Goal: Transaction & Acquisition: Purchase product/service

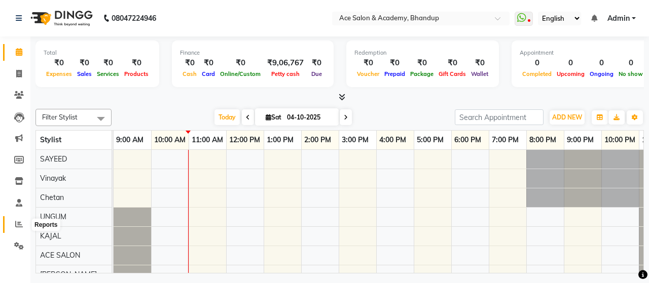
click at [17, 227] on icon at bounding box center [19, 224] width 8 height 8
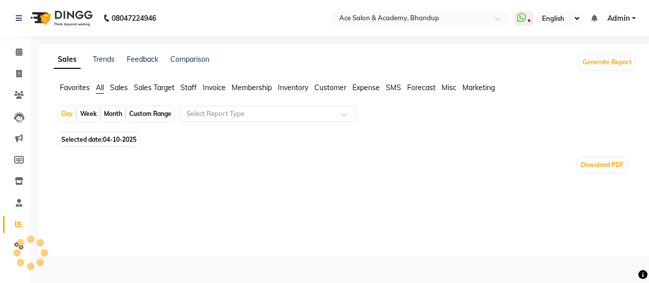
click at [20, 242] on div at bounding box center [21, 243] width 8 height 8
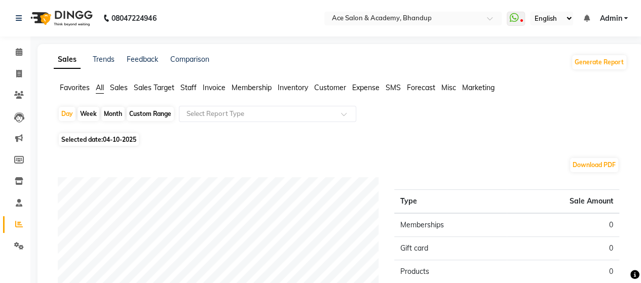
click at [19, 246] on div at bounding box center [30, 253] width 30 height 30
click at [19, 242] on icon at bounding box center [19, 246] width 10 height 8
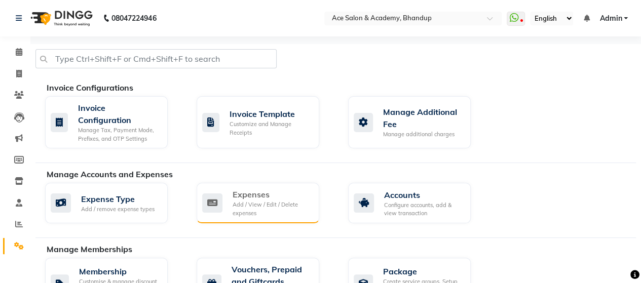
click at [233, 194] on div "Expenses" at bounding box center [272, 195] width 79 height 12
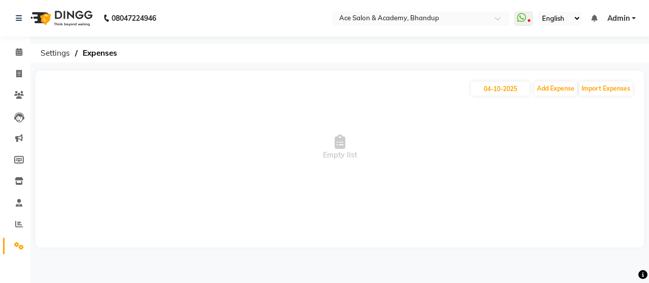
click at [492, 73] on div "[DATE] Add Expense Import Expenses Empty list" at bounding box center [339, 158] width 608 height 177
click at [493, 91] on input "04-10-2025" at bounding box center [500, 89] width 58 height 14
select select "10"
select select "2025"
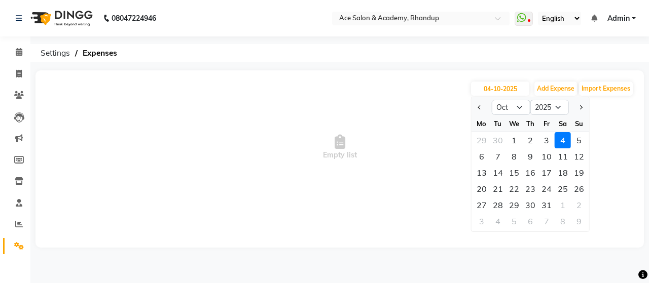
click at [543, 142] on div "3" at bounding box center [546, 140] width 16 height 16
type input "03-10-2025"
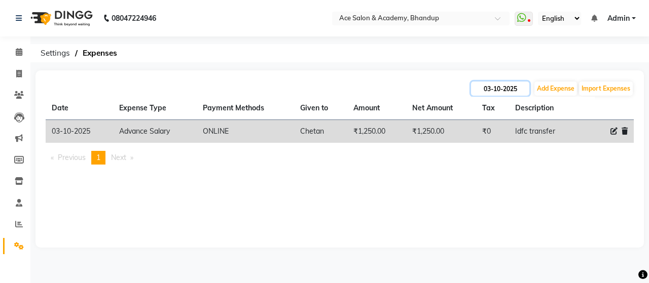
click at [487, 83] on input "03-10-2025" at bounding box center [500, 89] width 58 height 14
select select "10"
select select "2025"
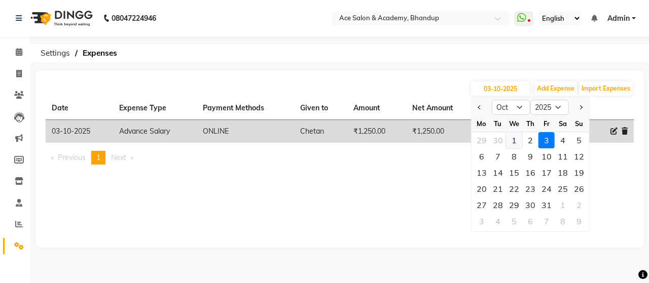
click at [508, 137] on div "1" at bounding box center [514, 140] width 16 height 16
type input "01-10-2025"
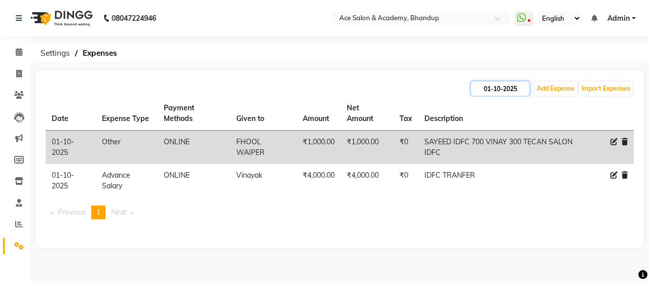
click at [486, 87] on input "01-10-2025" at bounding box center [500, 89] width 58 height 14
select select "10"
select select "2025"
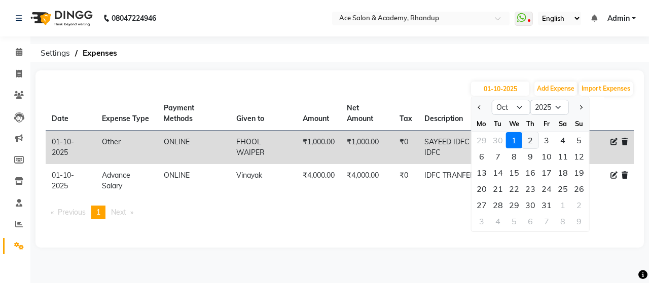
click at [531, 143] on div "2" at bounding box center [530, 140] width 16 height 16
type input "02-10-2025"
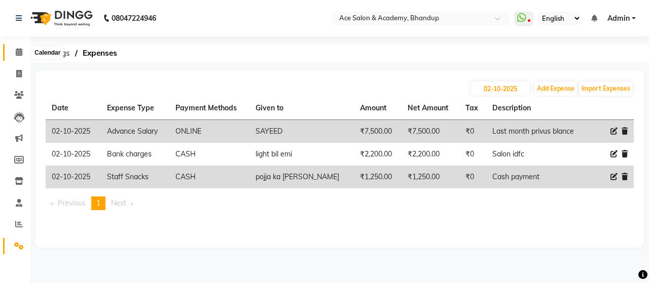
click at [19, 52] on icon at bounding box center [19, 52] width 7 height 8
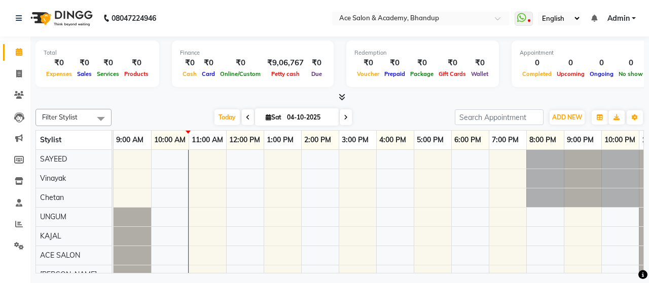
drag, startPoint x: 394, startPoint y: 92, endPoint x: 397, endPoint y: 96, distance: 5.8
click at [394, 92] on div "Total ₹0 Expenses ₹0 Sales ₹0 Services ₹0 Products Finance ₹0 Cash ₹0 Card ₹0 O…" at bounding box center [339, 69] width 608 height 66
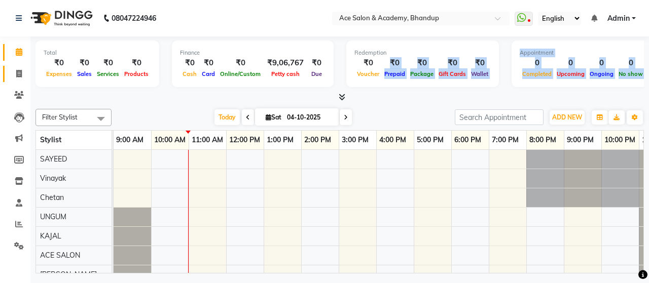
click at [21, 71] on icon at bounding box center [19, 74] width 6 height 8
select select "5800"
select select "service"
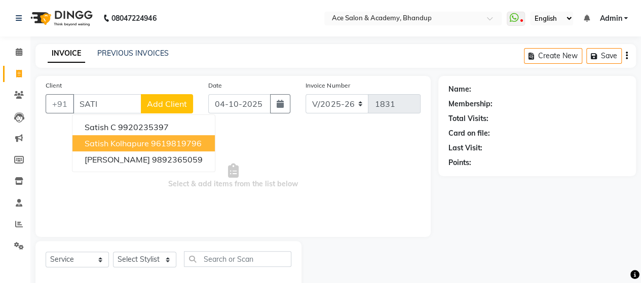
click at [128, 142] on span "satish kolhapure" at bounding box center [117, 143] width 64 height 10
type input "9619819796"
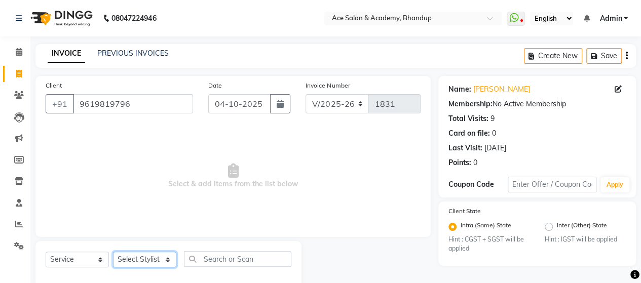
click at [147, 264] on select "Select Stylist ACE SALON Chetan KAJAL [PERSON_NAME] UNGUM [PERSON_NAME]" at bounding box center [144, 260] width 63 height 16
select select "40244"
click at [113, 252] on select "Select Stylist ACE SALON Chetan KAJAL [PERSON_NAME] UNGUM [PERSON_NAME]" at bounding box center [144, 260] width 63 height 16
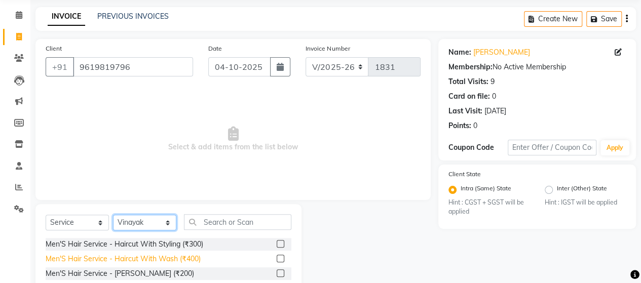
scroll to position [51, 0]
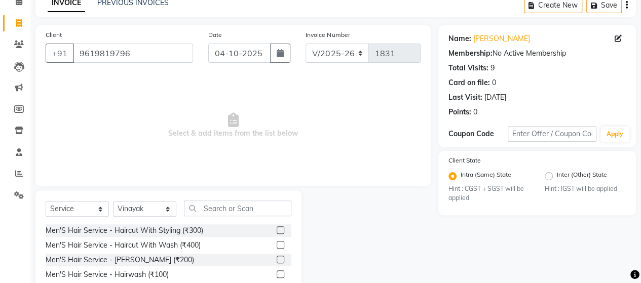
click at [277, 232] on label at bounding box center [281, 231] width 8 height 8
click at [277, 232] on input "checkbox" at bounding box center [280, 231] width 7 height 7
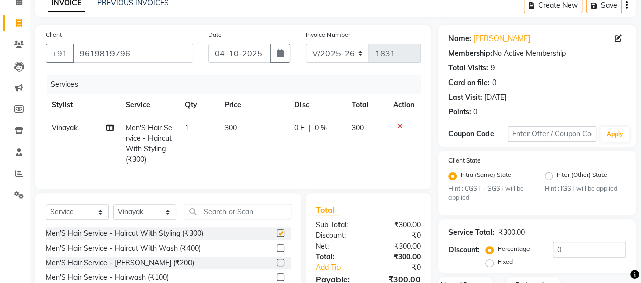
checkbox input "false"
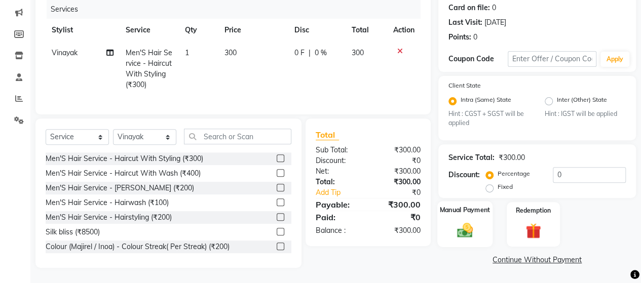
click at [468, 236] on div "Manual Payment" at bounding box center [464, 225] width 55 height 46
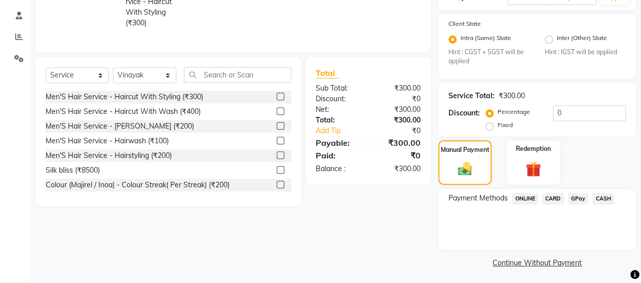
scroll to position [190, 0]
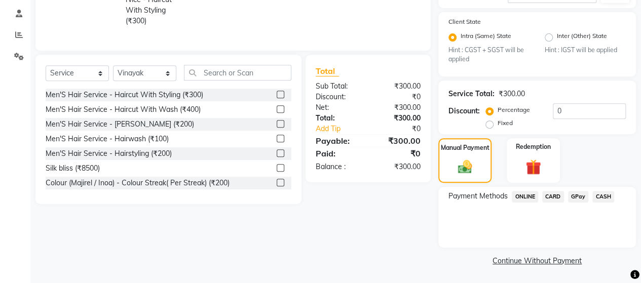
click at [604, 196] on span "CASH" at bounding box center [603, 197] width 22 height 12
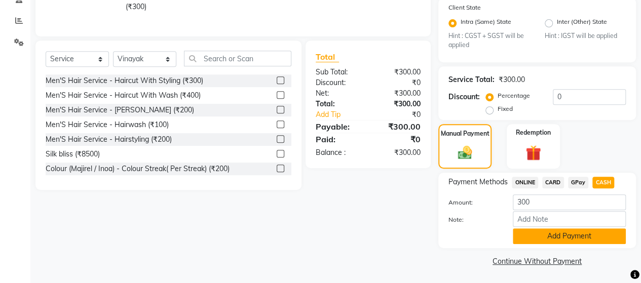
click at [582, 242] on button "Add Payment" at bounding box center [569, 237] width 113 height 16
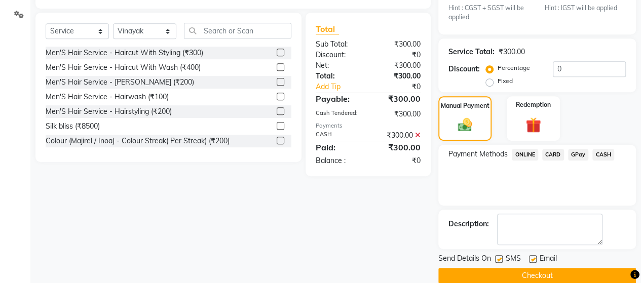
scroll to position [246, 0]
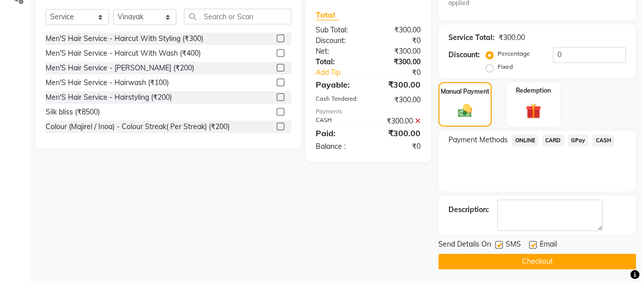
click at [508, 260] on button "Checkout" at bounding box center [537, 262] width 198 height 16
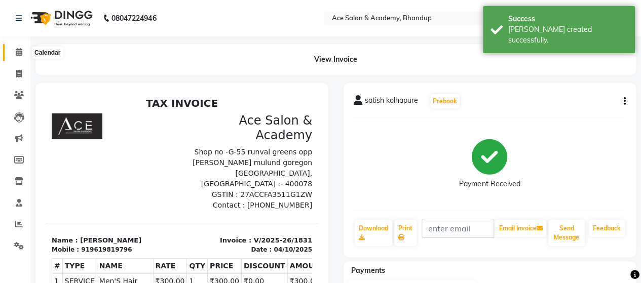
click at [18, 49] on icon at bounding box center [19, 52] width 7 height 8
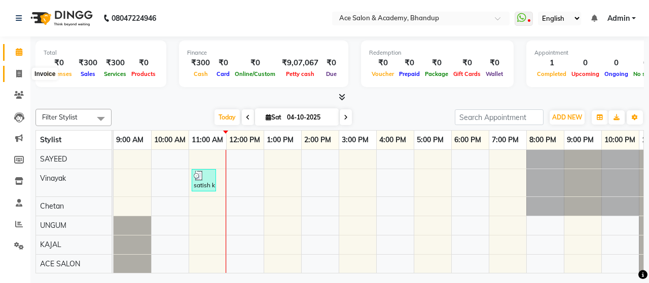
click at [18, 70] on icon at bounding box center [19, 74] width 6 height 8
select select "5800"
select select "service"
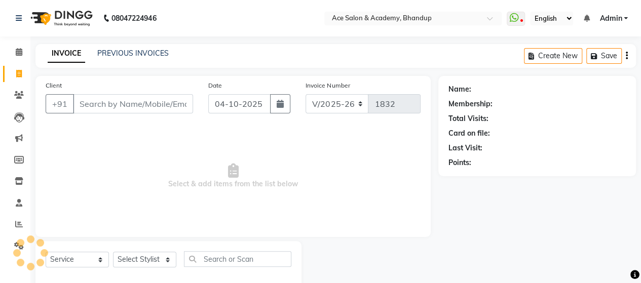
click at [159, 104] on input "Client" at bounding box center [133, 103] width 120 height 19
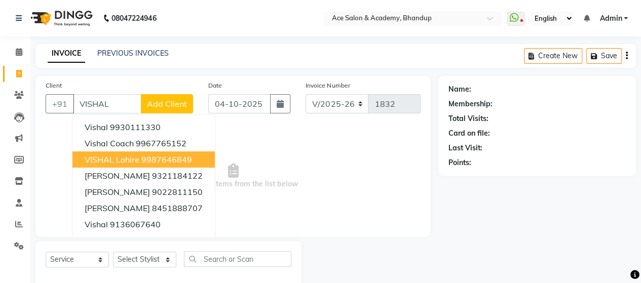
click at [162, 157] on ngb-highlight "9987646849" at bounding box center [166, 160] width 51 height 10
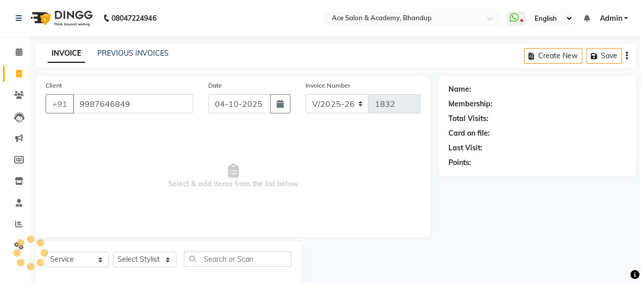
type input "9987646849"
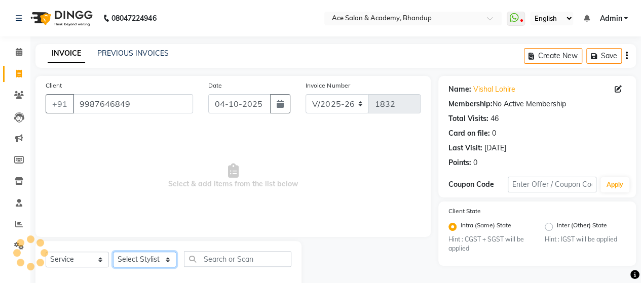
click at [144, 263] on select "Select Stylist ACE SALON Chetan KAJAL [PERSON_NAME] UNGUM [PERSON_NAME]" at bounding box center [144, 260] width 63 height 16
select select "40243"
click at [113, 252] on select "Select Stylist ACE SALON Chetan KAJAL [PERSON_NAME] UNGUM [PERSON_NAME]" at bounding box center [144, 260] width 63 height 16
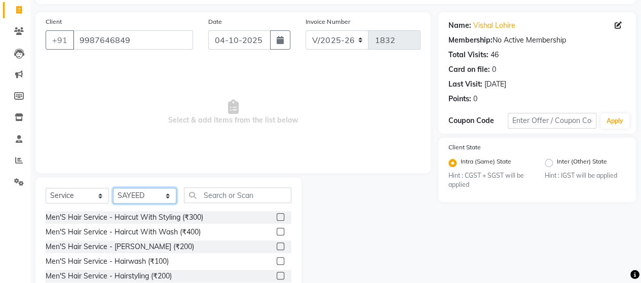
scroll to position [71, 0]
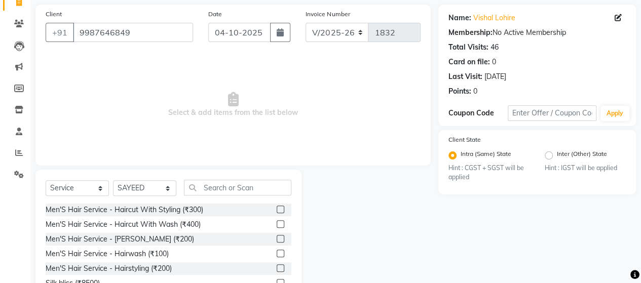
click at [277, 207] on label at bounding box center [281, 210] width 8 height 8
click at [277, 207] on input "checkbox" at bounding box center [280, 210] width 7 height 7
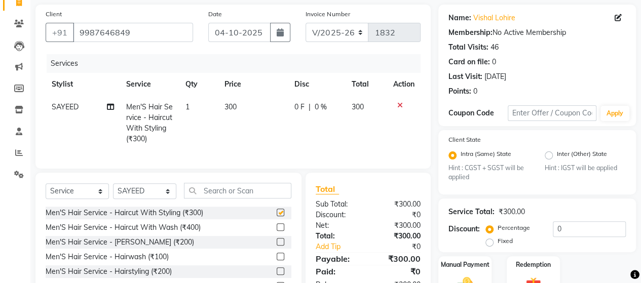
checkbox input "false"
click at [277, 246] on label at bounding box center [281, 242] width 8 height 8
click at [277, 246] on input "checkbox" at bounding box center [280, 242] width 7 height 7
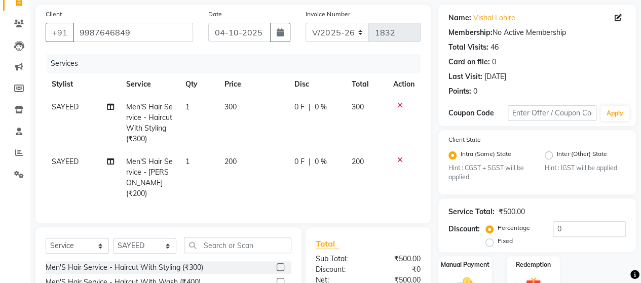
checkbox input "false"
click at [277, 264] on label at bounding box center [281, 268] width 8 height 8
click at [277, 265] on input "checkbox" at bounding box center [280, 268] width 7 height 7
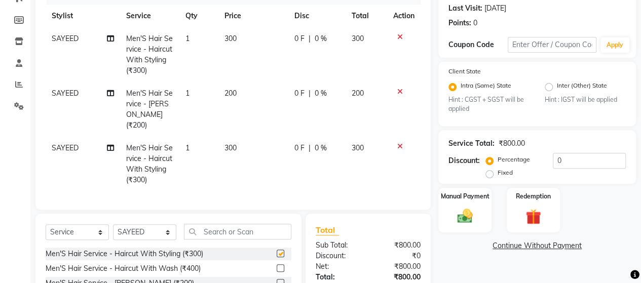
checkbox input "false"
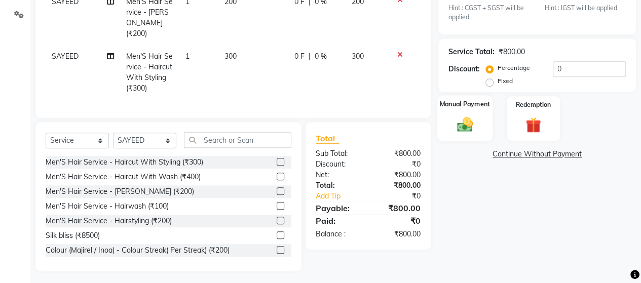
click at [491, 130] on div "Manual Payment" at bounding box center [464, 119] width 55 height 46
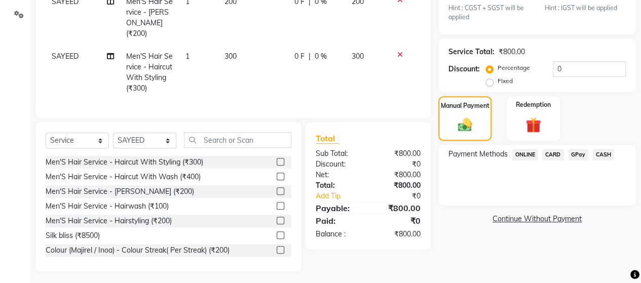
click at [580, 156] on span "GPay" at bounding box center [578, 155] width 21 height 12
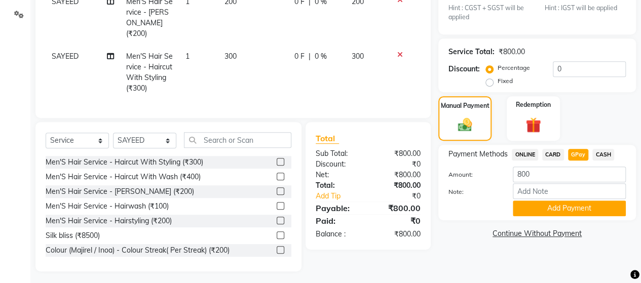
click at [579, 201] on button "Add Payment" at bounding box center [569, 209] width 113 height 16
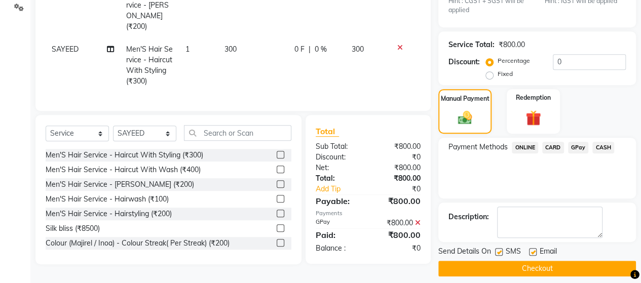
scroll to position [246, 0]
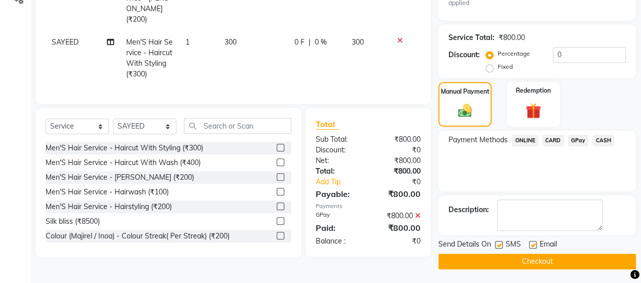
click at [555, 264] on button "Checkout" at bounding box center [537, 262] width 198 height 16
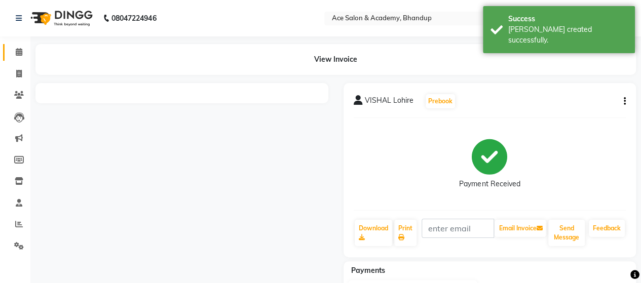
click at [20, 54] on icon at bounding box center [19, 52] width 7 height 8
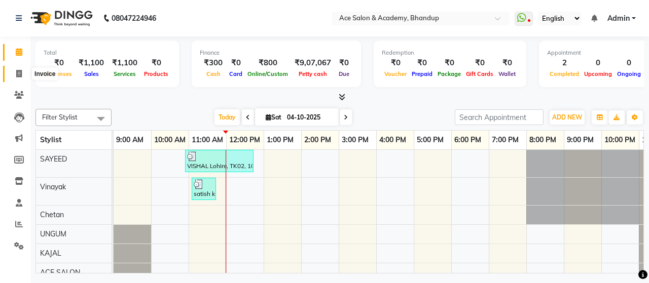
click at [16, 75] on icon at bounding box center [19, 74] width 6 height 8
select select "service"
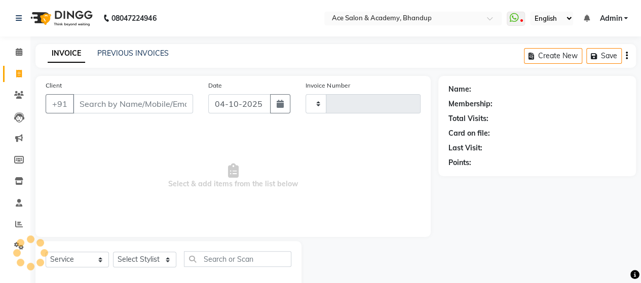
type input "1833"
select select "5800"
click at [170, 101] on input "Client" at bounding box center [133, 103] width 120 height 19
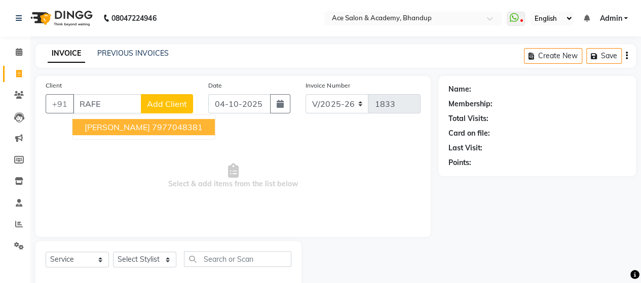
click at [152, 131] on ngb-highlight "7977048381" at bounding box center [177, 127] width 51 height 10
type input "7977048381"
select select "1: Object"
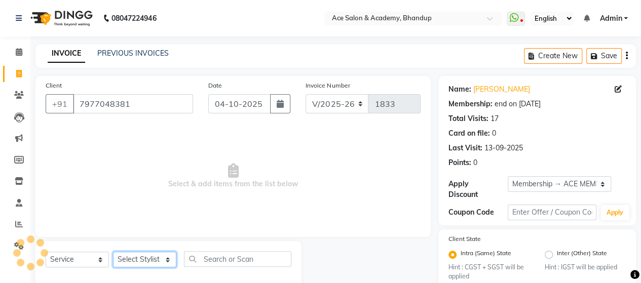
click at [139, 261] on select "Select Stylist ACE SALON Chetan KAJAL [PERSON_NAME] UNGUM [PERSON_NAME]" at bounding box center [144, 260] width 63 height 16
select select "40244"
click at [113, 252] on select "Select Stylist ACE SALON Chetan KAJAL [PERSON_NAME] UNGUM [PERSON_NAME]" at bounding box center [144, 260] width 63 height 16
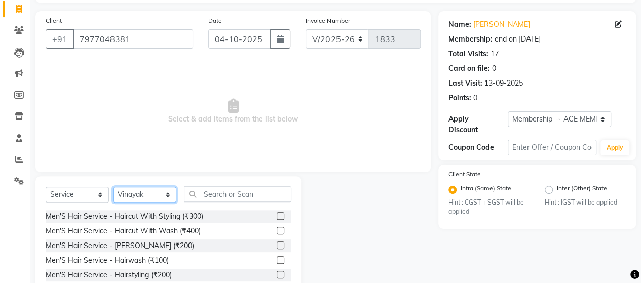
scroll to position [101, 0]
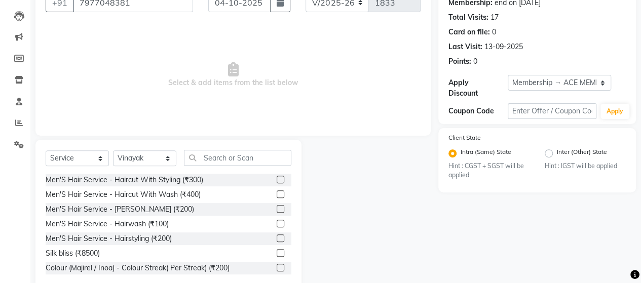
click at [277, 179] on label at bounding box center [281, 180] width 8 height 8
click at [277, 179] on input "checkbox" at bounding box center [280, 180] width 7 height 7
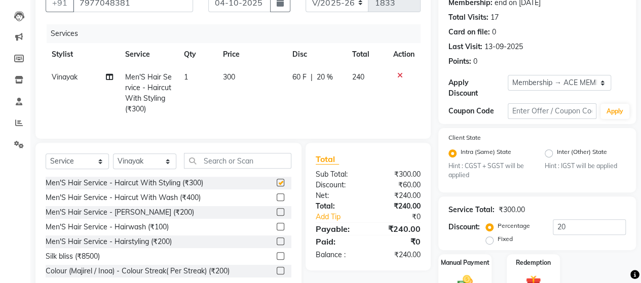
checkbox input "false"
click at [277, 216] on label at bounding box center [281, 212] width 8 height 8
click at [277, 216] on input "checkbox" at bounding box center [280, 212] width 7 height 7
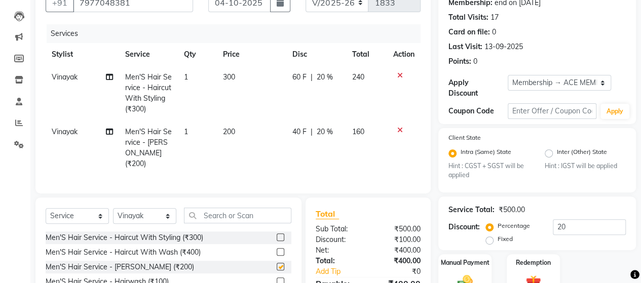
checkbox input "false"
click at [138, 213] on select "Select Stylist ACE SALON Chetan KAJAL [PERSON_NAME] UNGUM [PERSON_NAME]" at bounding box center [144, 216] width 63 height 16
select select "53994"
click at [113, 208] on select "Select Stylist ACE SALON Chetan KAJAL [PERSON_NAME] UNGUM [PERSON_NAME]" at bounding box center [144, 216] width 63 height 16
click at [231, 214] on input "text" at bounding box center [237, 216] width 107 height 16
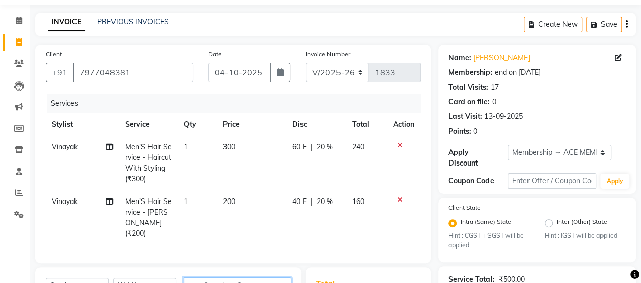
scroll to position [0, 0]
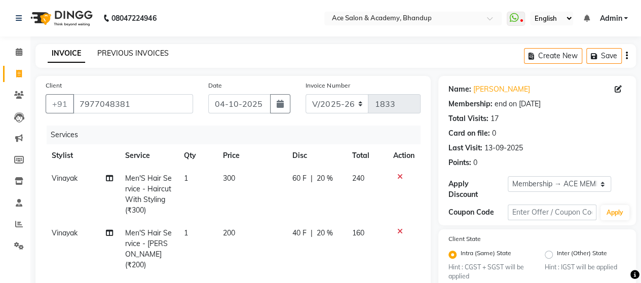
click at [135, 55] on link "PREVIOUS INVOICES" at bounding box center [132, 53] width 71 height 9
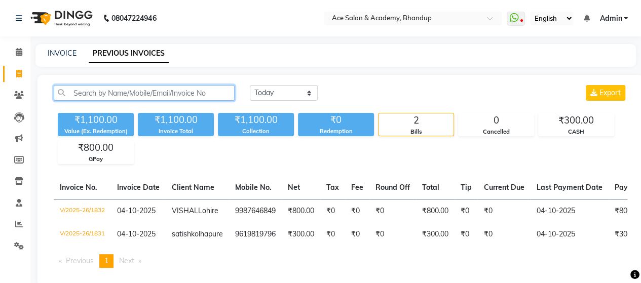
click at [184, 93] on input "text" at bounding box center [144, 93] width 181 height 16
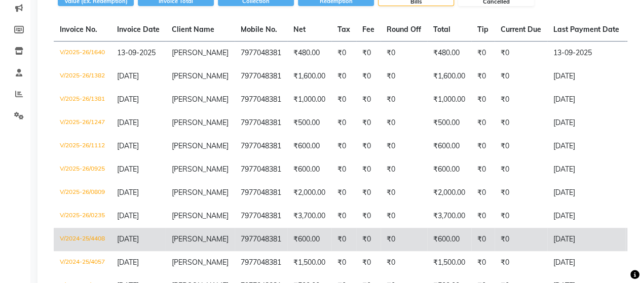
scroll to position [152, 0]
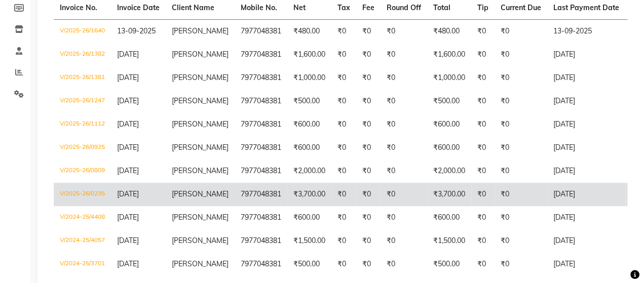
type input "RAFE"
click at [235, 197] on td "7977048381" at bounding box center [261, 194] width 53 height 23
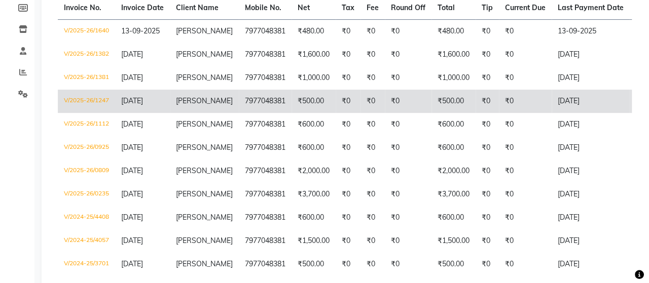
scroll to position [0, 0]
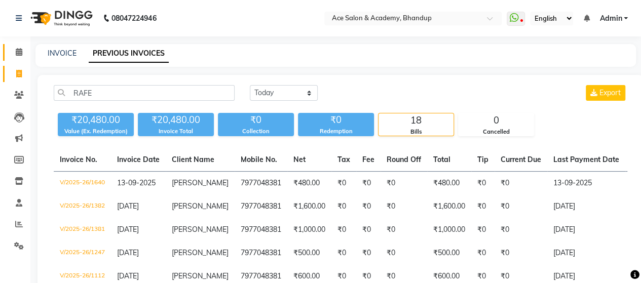
click at [19, 45] on link "Calendar" at bounding box center [15, 52] width 24 height 17
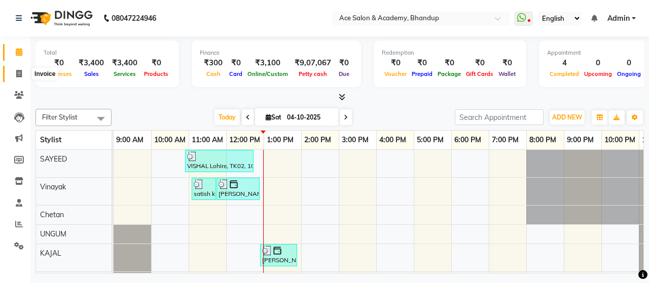
click at [17, 72] on icon at bounding box center [19, 74] width 6 height 8
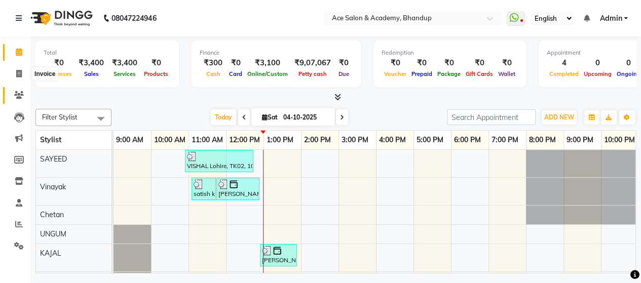
select select "5800"
select select "service"
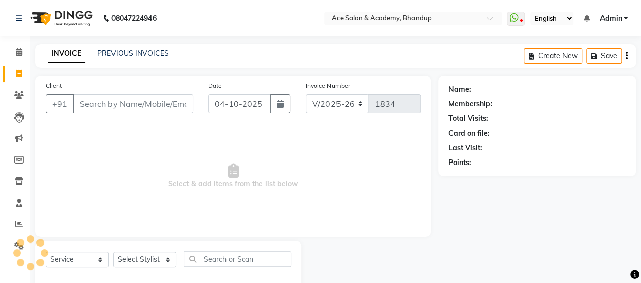
click at [124, 104] on input "Client" at bounding box center [133, 103] width 120 height 19
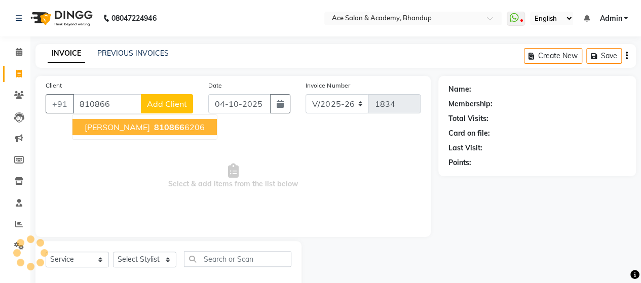
click at [113, 125] on span "[PERSON_NAME]" at bounding box center [117, 127] width 65 height 10
type input "8108666206"
select select "1: Object"
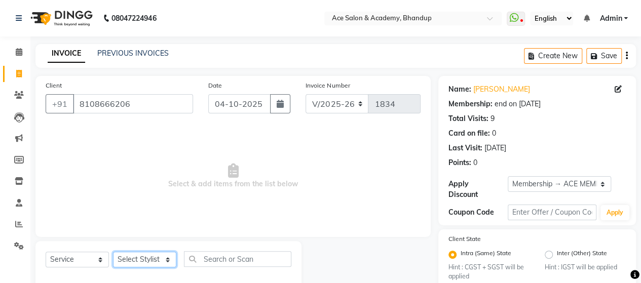
click at [134, 260] on select "Select Stylist ACE SALON Chetan KAJAL [PERSON_NAME] UNGUM [PERSON_NAME]" at bounding box center [144, 260] width 63 height 16
select select "40243"
click at [113, 252] on select "Select Stylist ACE SALON Chetan KAJAL [PERSON_NAME] UNGUM [PERSON_NAME]" at bounding box center [144, 260] width 63 height 16
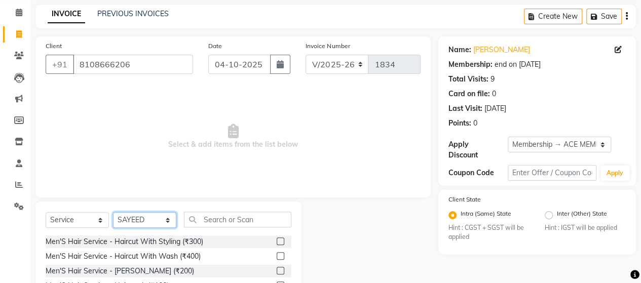
scroll to position [122, 0]
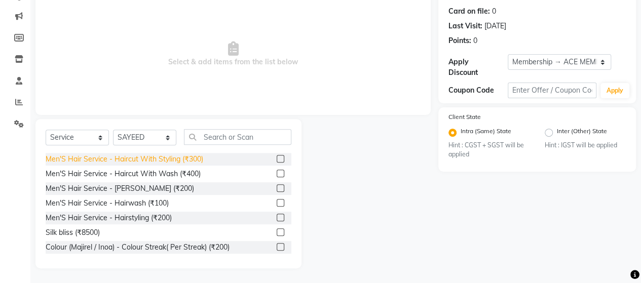
click at [197, 161] on div "Men'S Hair Service - Haircut With Styling (₹300)" at bounding box center [125, 159] width 158 height 11
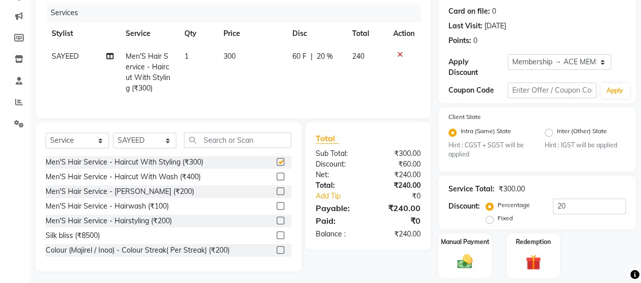
checkbox input "false"
click at [461, 251] on div "Manual Payment" at bounding box center [464, 256] width 55 height 46
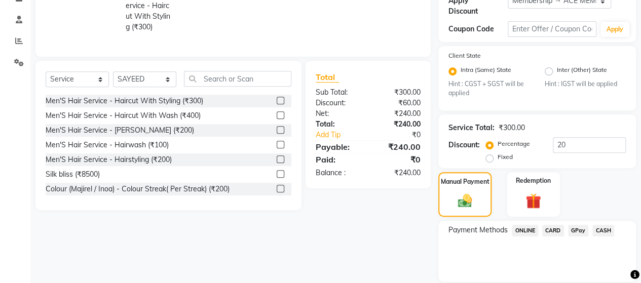
scroll to position [217, 0]
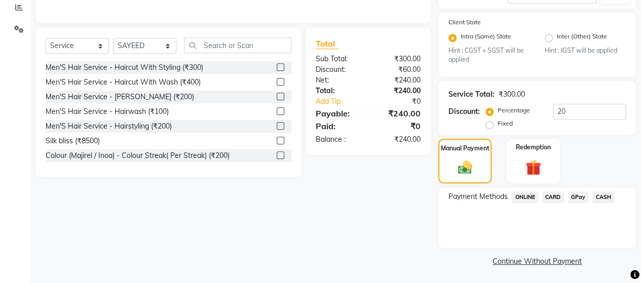
click at [573, 197] on span "GPay" at bounding box center [578, 198] width 21 height 12
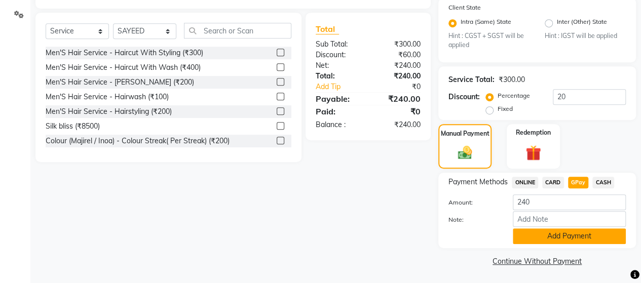
click at [582, 234] on button "Add Payment" at bounding box center [569, 237] width 113 height 16
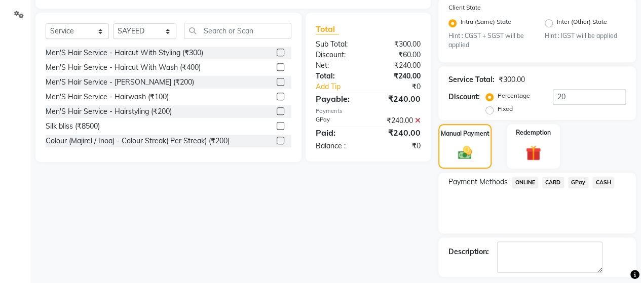
scroll to position [274, 0]
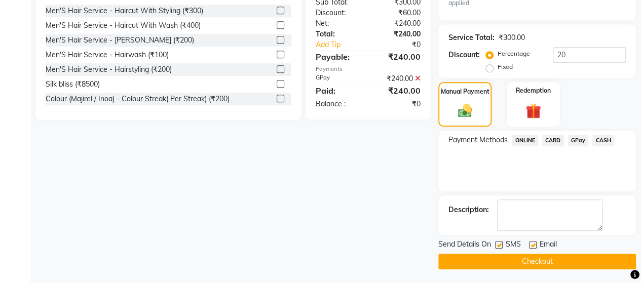
click at [573, 256] on button "Checkout" at bounding box center [537, 262] width 198 height 16
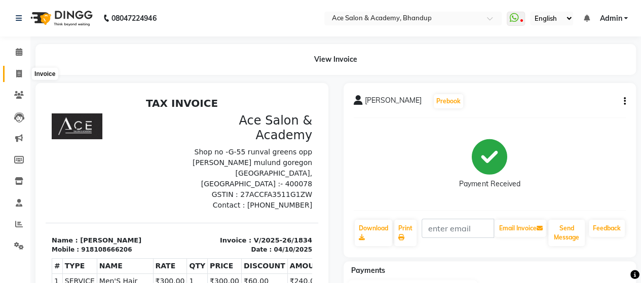
click at [16, 78] on icon at bounding box center [19, 74] width 6 height 8
select select "service"
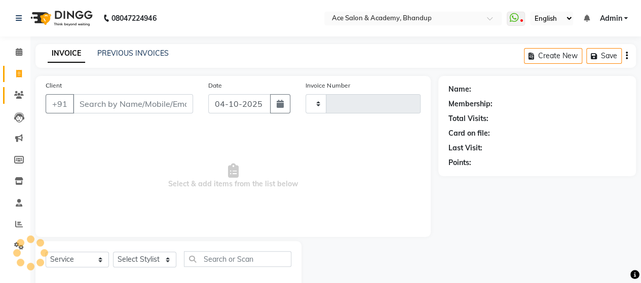
scroll to position [21, 0]
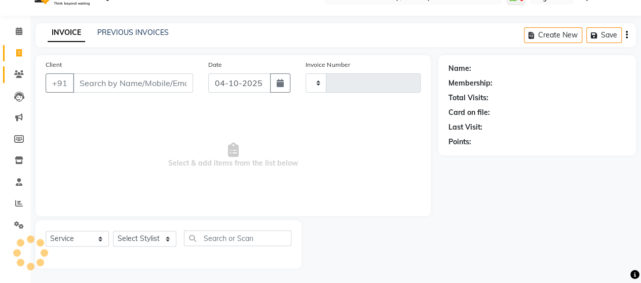
type input "1835"
select select "5800"
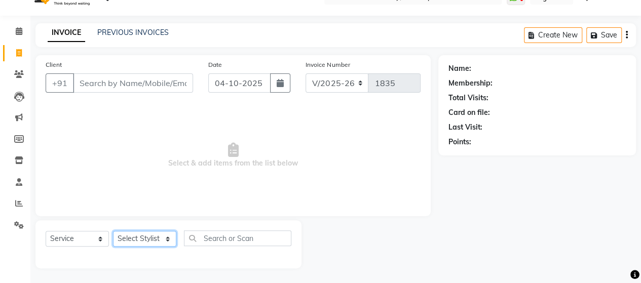
click at [141, 241] on select "Select Stylist ACE SALON Chetan KAJAL [PERSON_NAME] UNGUM [PERSON_NAME]" at bounding box center [144, 239] width 63 height 16
select select "91689"
click at [113, 231] on select "Select Stylist ACE SALON Chetan KAJAL [PERSON_NAME] UNGUM [PERSON_NAME]" at bounding box center [144, 239] width 63 height 16
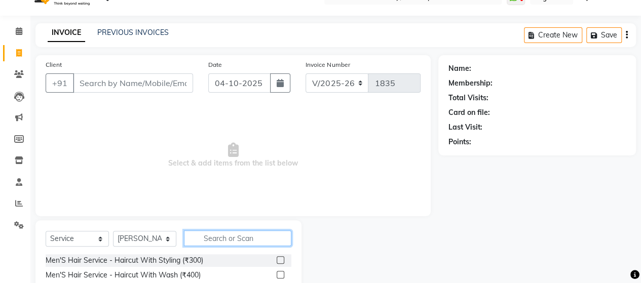
click at [209, 235] on input "text" at bounding box center [237, 239] width 107 height 16
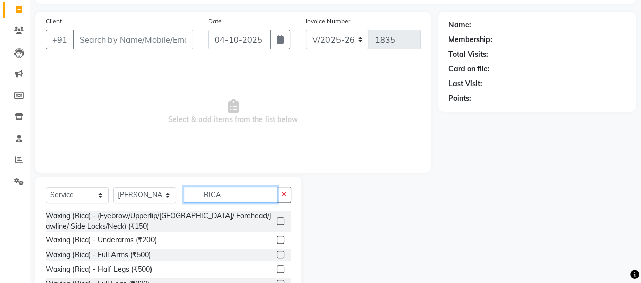
scroll to position [122, 0]
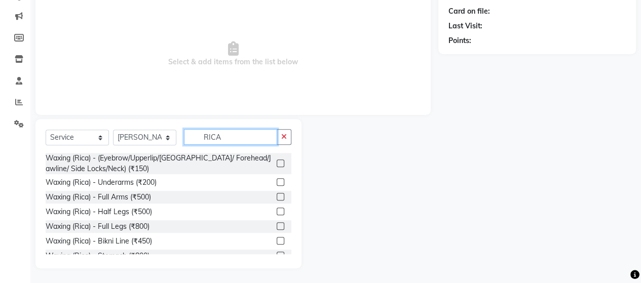
type input "RICA"
click at [277, 181] on label at bounding box center [281, 182] width 8 height 8
click at [277, 181] on input "checkbox" at bounding box center [280, 182] width 7 height 7
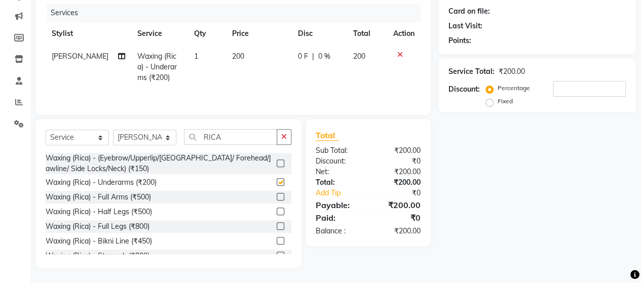
checkbox input "false"
click at [277, 197] on label at bounding box center [281, 197] width 8 height 8
click at [277, 197] on input "checkbox" at bounding box center [280, 197] width 7 height 7
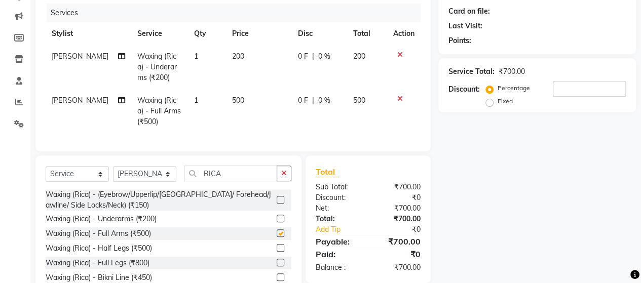
checkbox input "false"
click at [235, 57] on span "200" at bounding box center [238, 56] width 12 height 9
select select "91689"
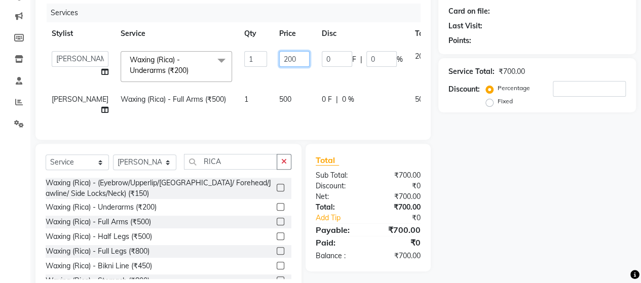
click at [279, 59] on input "200" at bounding box center [294, 59] width 30 height 16
type input "250"
click at [273, 99] on td "500" at bounding box center [294, 104] width 43 height 33
select select "91689"
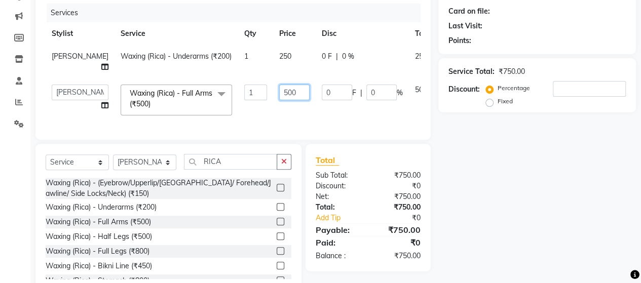
click at [279, 92] on input "500" at bounding box center [294, 93] width 30 height 16
type input "550"
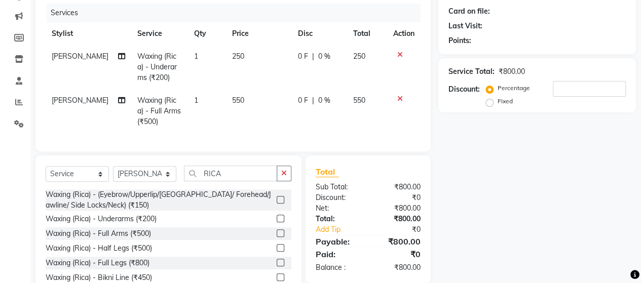
click at [267, 112] on td "550" at bounding box center [259, 111] width 66 height 44
select select "91689"
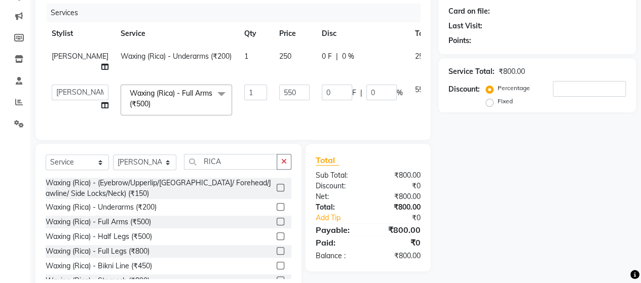
click at [241, 160] on div "Select Service Product Membership Package Voucher Prepaid Gift Card Select Styl…" at bounding box center [168, 219] width 266 height 150
click at [230, 170] on input "RICA" at bounding box center [230, 162] width 93 height 16
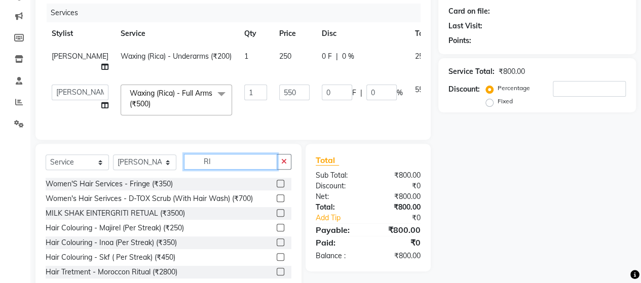
type input "R"
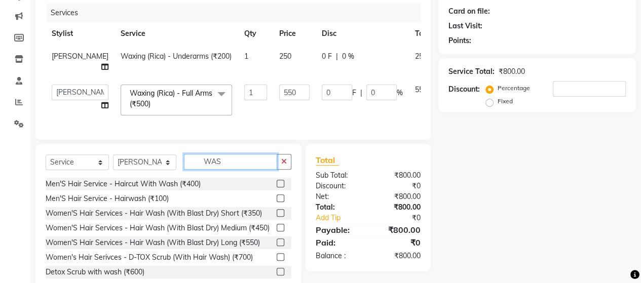
type input "WAS"
click at [277, 246] on label at bounding box center [281, 243] width 8 height 8
click at [277, 246] on input "checkbox" at bounding box center [280, 243] width 7 height 7
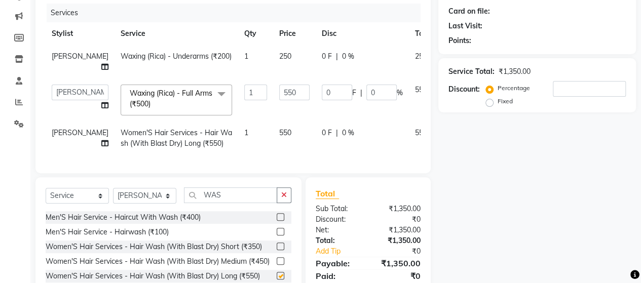
checkbox input "false"
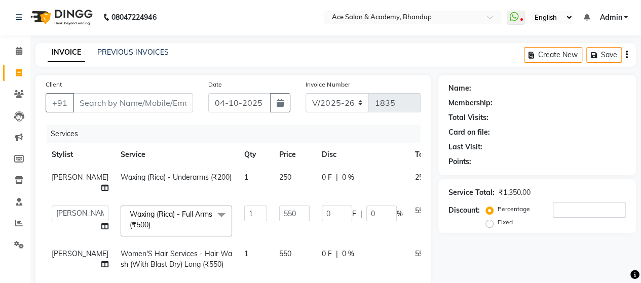
scroll to position [0, 0]
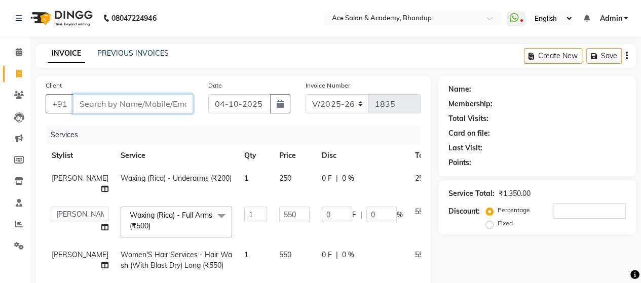
click at [86, 104] on input "Client" at bounding box center [133, 103] width 120 height 19
type input "9"
type input "0"
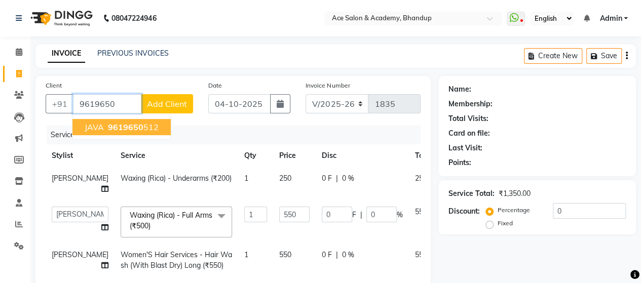
click at [113, 128] on span "9619650" at bounding box center [125, 127] width 35 height 10
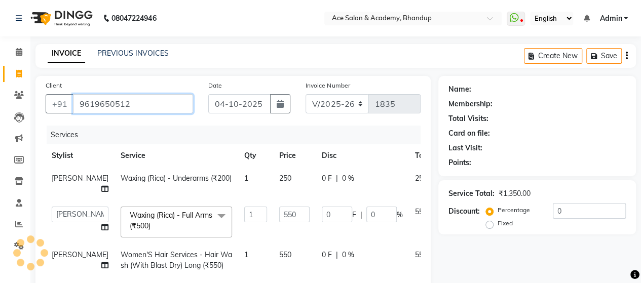
type input "9619650512"
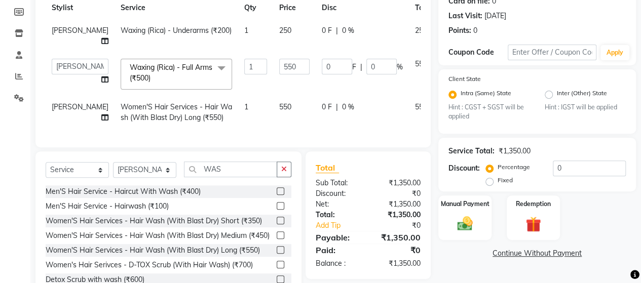
scroll to position [152, 0]
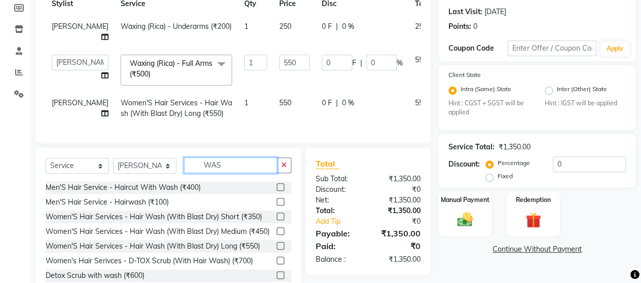
click at [220, 173] on input "WAS" at bounding box center [230, 166] width 93 height 16
type input "W"
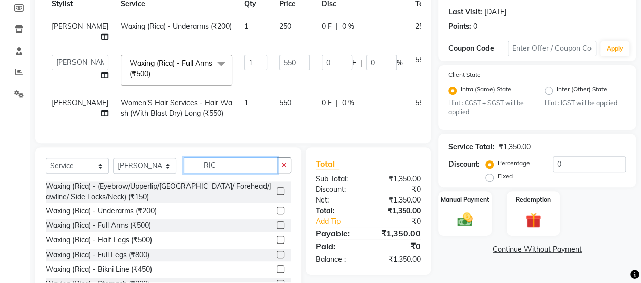
type input "RIC"
click at [277, 195] on label at bounding box center [281, 192] width 8 height 8
click at [277, 195] on input "checkbox" at bounding box center [280, 192] width 7 height 7
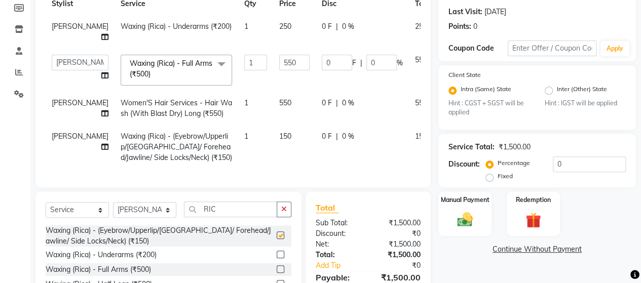
checkbox input "false"
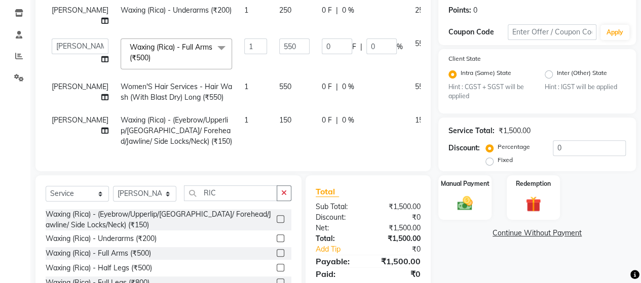
scroll to position [232, 0]
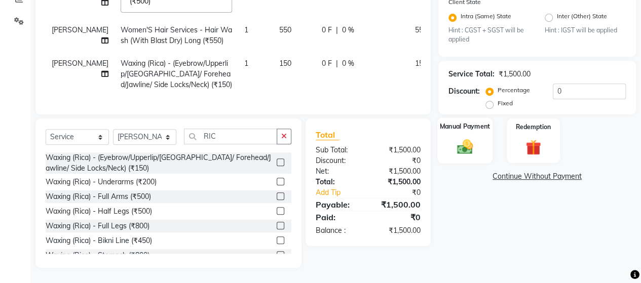
click at [476, 146] on img at bounding box center [465, 147] width 26 height 18
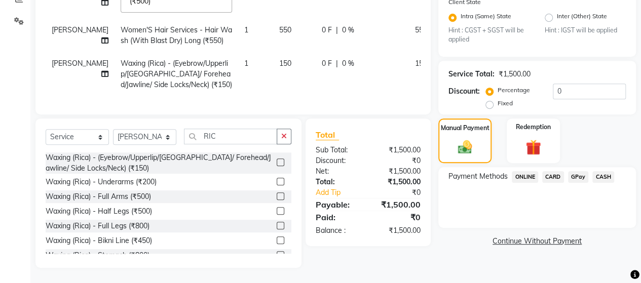
click at [557, 171] on span "CARD" at bounding box center [553, 177] width 22 height 12
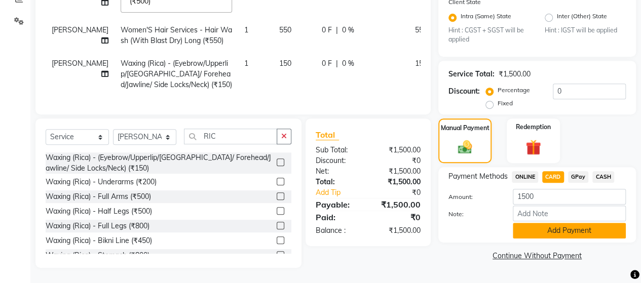
click at [574, 223] on button "Add Payment" at bounding box center [569, 231] width 113 height 16
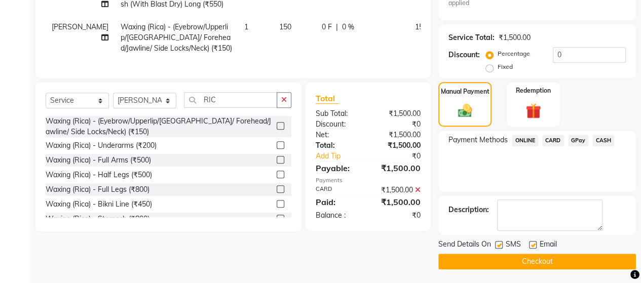
scroll to position [262, 0]
click at [575, 257] on button "Checkout" at bounding box center [537, 262] width 198 height 16
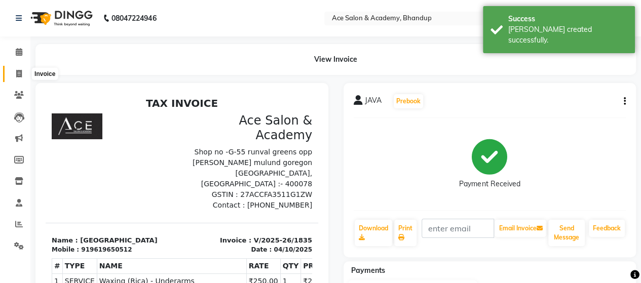
click at [21, 70] on icon at bounding box center [19, 74] width 6 height 8
select select "service"
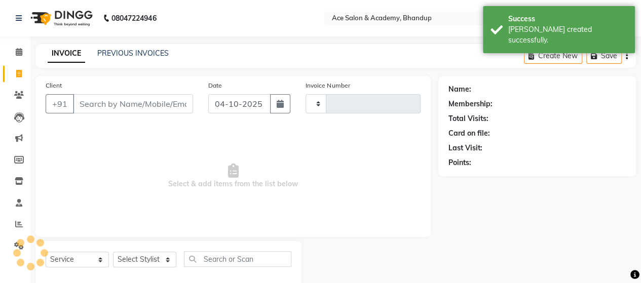
scroll to position [21, 0]
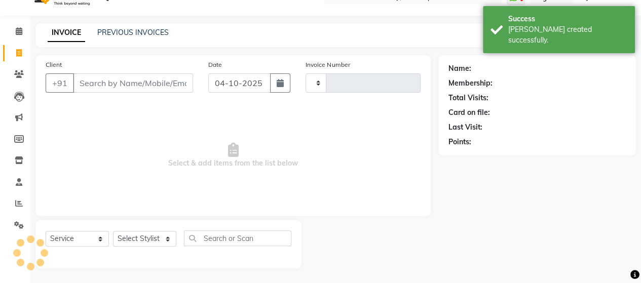
type input "1836"
select select "5800"
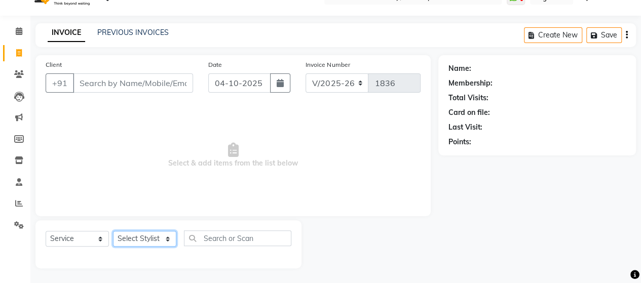
click at [146, 240] on select "Select Stylist ACE SALON Chetan KAJAL [PERSON_NAME] UNGUM [PERSON_NAME]" at bounding box center [144, 239] width 63 height 16
select select "40244"
click at [113, 231] on select "Select Stylist ACE SALON Chetan KAJAL [PERSON_NAME] UNGUM [PERSON_NAME]" at bounding box center [144, 239] width 63 height 16
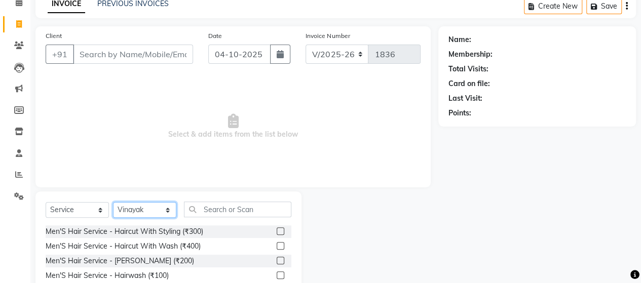
scroll to position [71, 0]
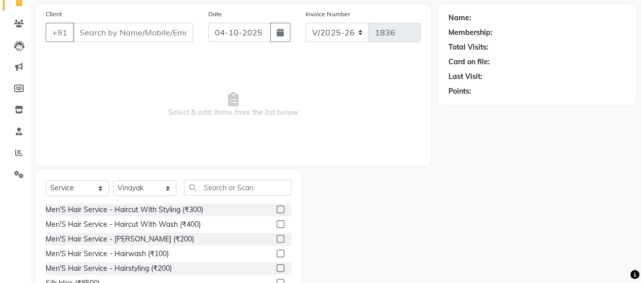
click at [277, 208] on label at bounding box center [281, 210] width 8 height 8
click at [277, 208] on input "checkbox" at bounding box center [280, 210] width 7 height 7
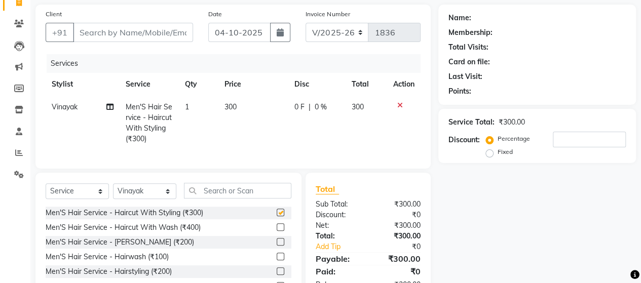
checkbox input "false"
click at [277, 246] on label at bounding box center [281, 242] width 8 height 8
click at [277, 246] on input "checkbox" at bounding box center [280, 242] width 7 height 7
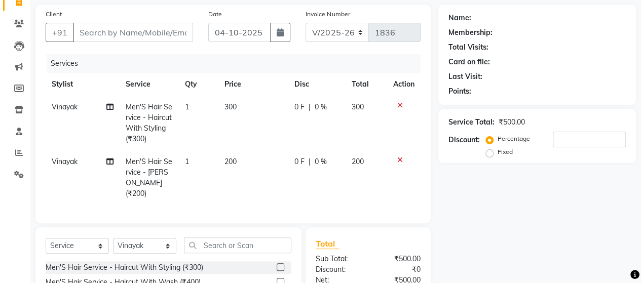
checkbox input "false"
click at [241, 238] on input "text" at bounding box center [237, 246] width 107 height 16
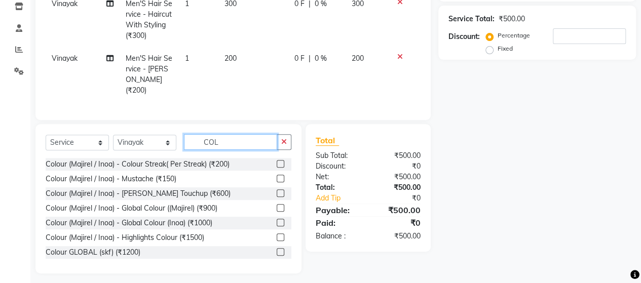
scroll to position [177, 0]
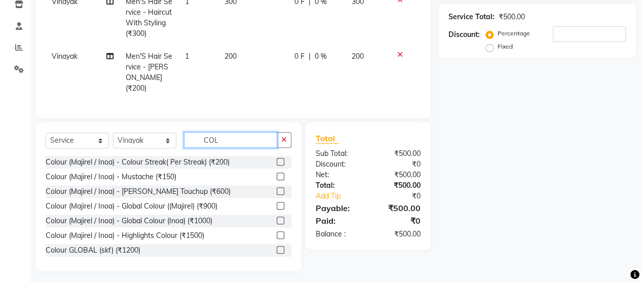
type input "COL"
click at [277, 217] on label at bounding box center [281, 221] width 8 height 8
click at [277, 218] on input "checkbox" at bounding box center [280, 221] width 7 height 7
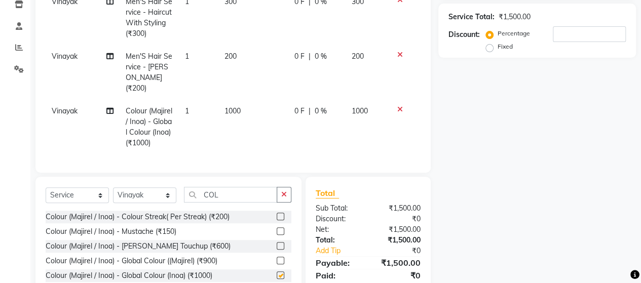
checkbox input "false"
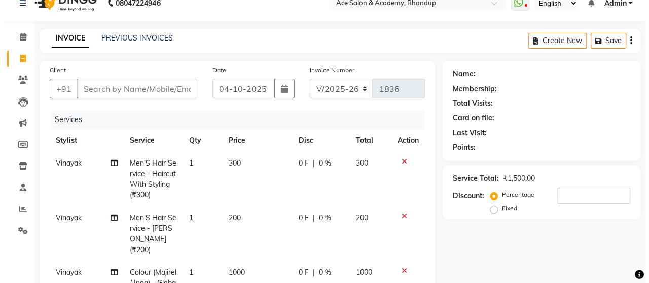
scroll to position [0, 0]
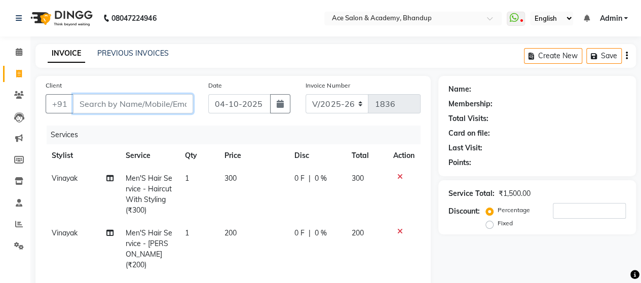
click at [102, 107] on input "Client" at bounding box center [133, 103] width 120 height 19
click at [93, 103] on input "Client" at bounding box center [133, 103] width 120 height 19
click at [129, 109] on input "Client" at bounding box center [133, 103] width 120 height 19
type input "9"
type input "0"
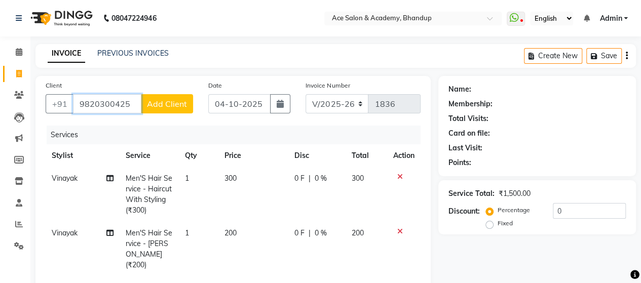
type input "9820300425"
click at [165, 109] on button "Add Client" at bounding box center [167, 103] width 52 height 19
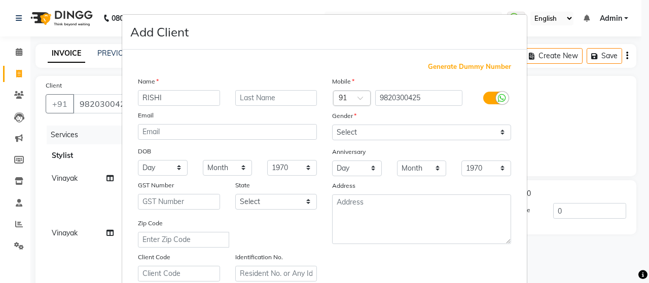
type input "RISHI"
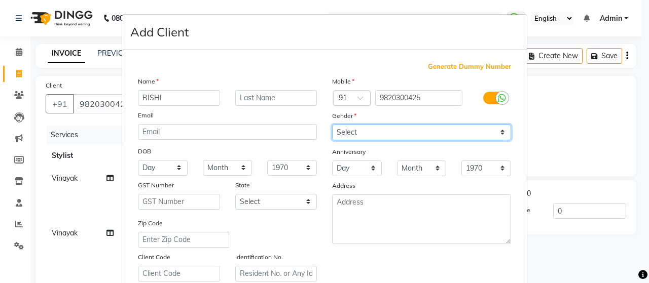
click at [444, 125] on select "Select [DEMOGRAPHIC_DATA] [DEMOGRAPHIC_DATA] Other Prefer Not To Say" at bounding box center [421, 133] width 179 height 16
select select "[DEMOGRAPHIC_DATA]"
click at [332, 125] on select "Select [DEMOGRAPHIC_DATA] [DEMOGRAPHIC_DATA] Other Prefer Not To Say" at bounding box center [421, 133] width 179 height 16
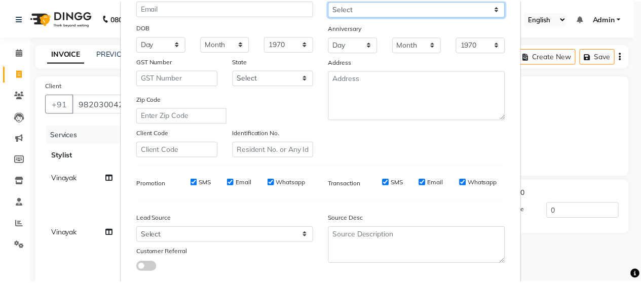
scroll to position [182, 0]
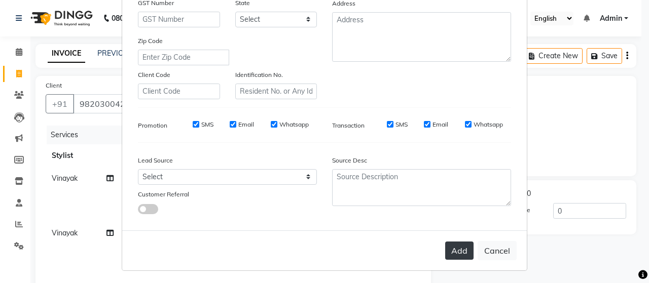
click at [454, 250] on button "Add" at bounding box center [459, 251] width 28 height 18
select select
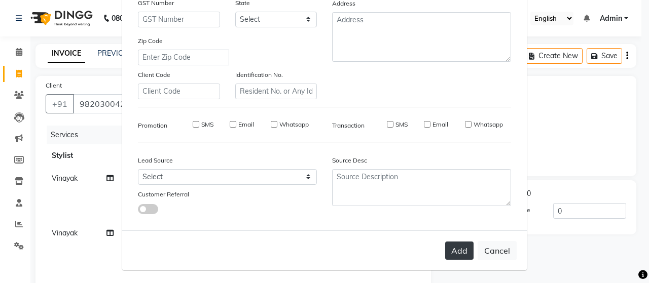
select select
checkbox input "false"
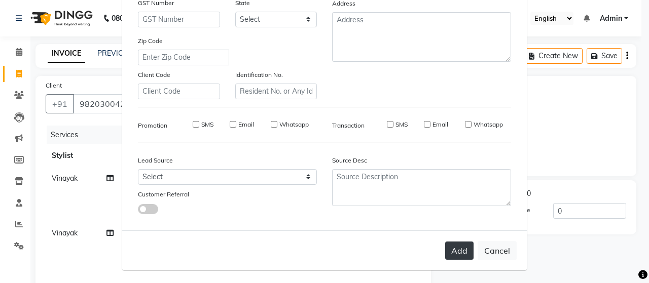
checkbox input "false"
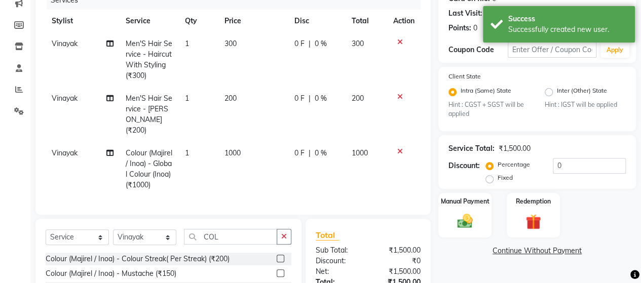
scroll to position [232, 0]
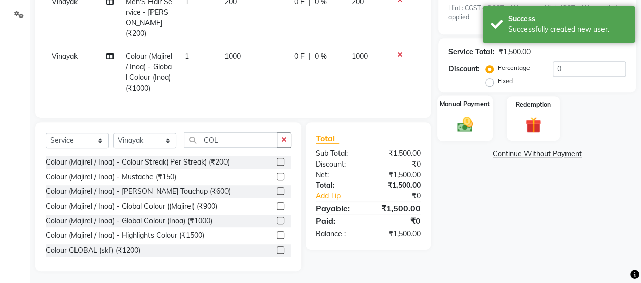
click at [468, 127] on img at bounding box center [465, 125] width 26 height 18
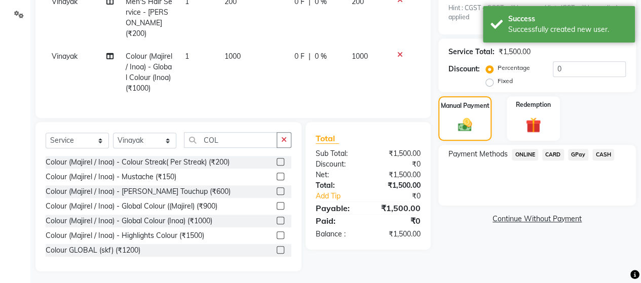
click at [608, 154] on span "CASH" at bounding box center [603, 155] width 22 height 12
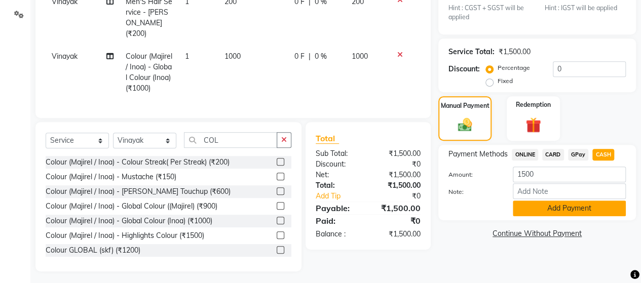
click at [574, 207] on button "Add Payment" at bounding box center [569, 209] width 113 height 16
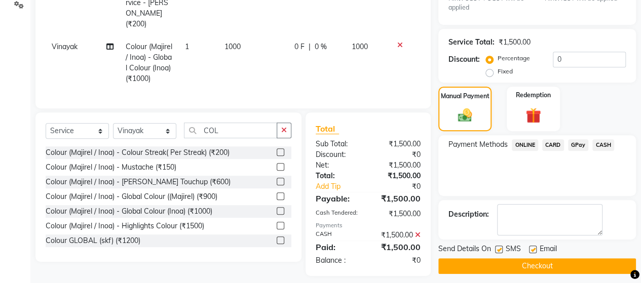
scroll to position [246, 0]
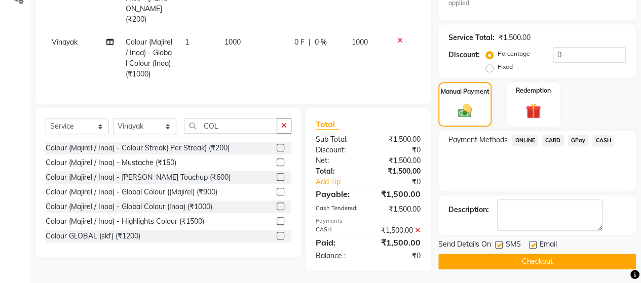
click at [506, 260] on button "Checkout" at bounding box center [537, 262] width 198 height 16
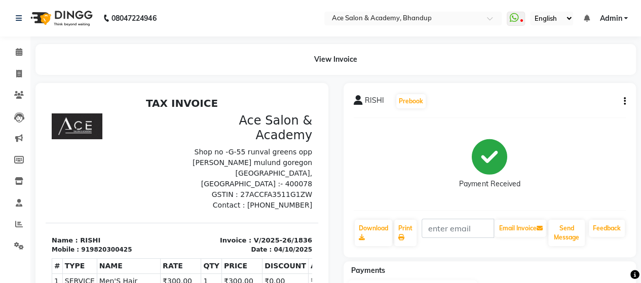
drag, startPoint x: 519, startPoint y: 283, endPoint x: 531, endPoint y: 303, distance: 22.8
click at [531, 283] on html "08047224946 Select Location × Ace Salon & Academy, Bhandup WhatsApp Status ✕ St…" at bounding box center [320, 141] width 641 height 283
click at [20, 54] on icon at bounding box center [19, 52] width 7 height 8
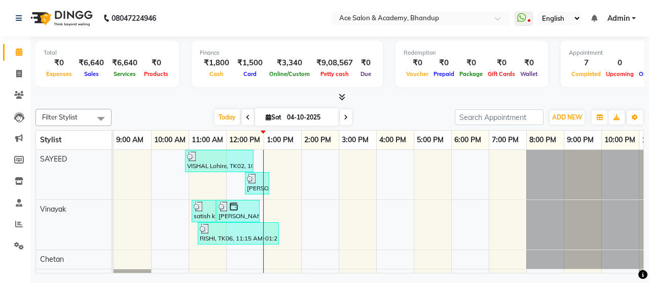
click at [15, 65] on li "Invoice" at bounding box center [15, 74] width 30 height 22
click at [19, 68] on link "Invoice" at bounding box center [15, 74] width 24 height 17
select select "service"
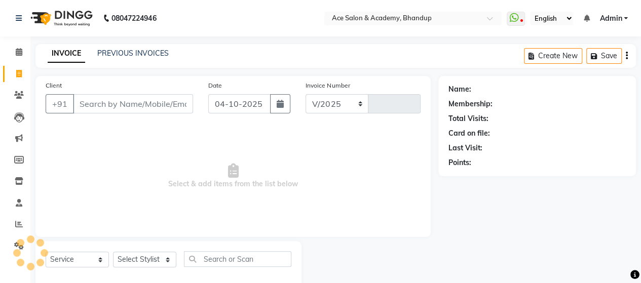
select select "5800"
type input "1837"
click at [148, 264] on select "Select Stylist" at bounding box center [144, 260] width 63 height 16
select select "91689"
click at [113, 252] on select "Select Stylist ACE SALON Chetan KAJAL [PERSON_NAME] UNGUM [PERSON_NAME]" at bounding box center [144, 260] width 63 height 16
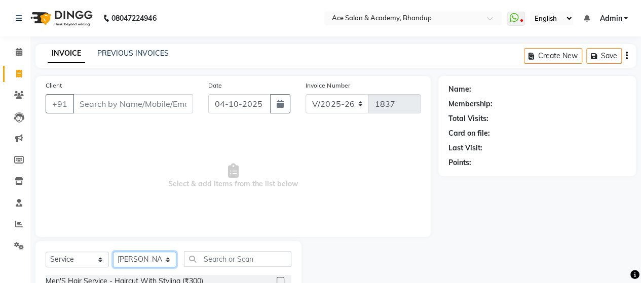
scroll to position [51, 0]
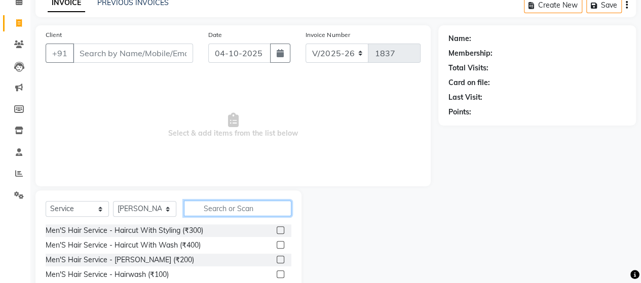
click at [229, 205] on input "text" at bounding box center [237, 209] width 107 height 16
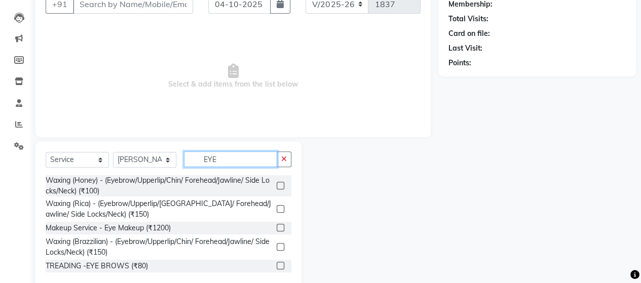
scroll to position [120, 0]
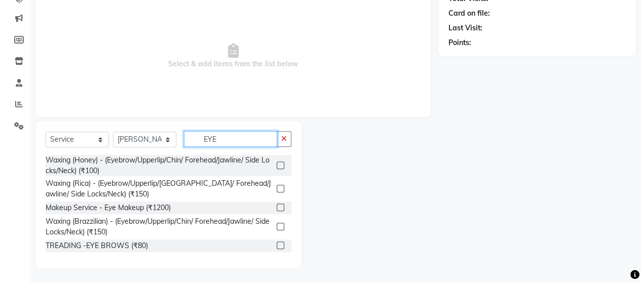
type input "EYE"
click at [279, 244] on label at bounding box center [281, 246] width 8 height 8
click at [279, 244] on input "checkbox" at bounding box center [280, 246] width 7 height 7
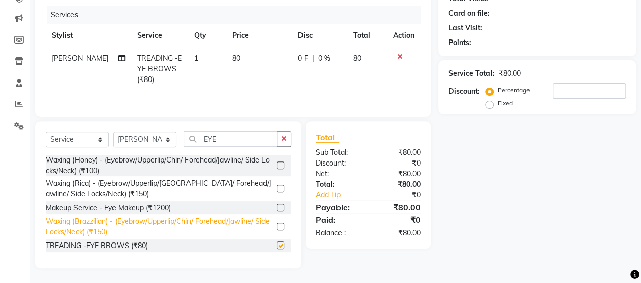
checkbox input "false"
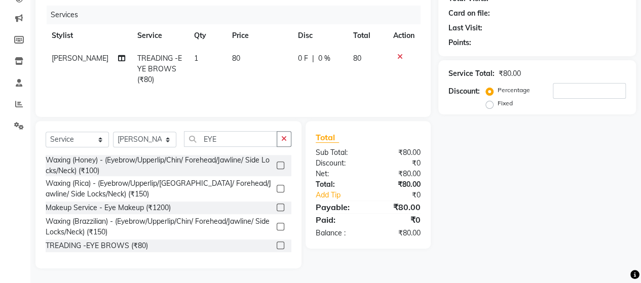
click at [281, 186] on label at bounding box center [281, 189] width 8 height 8
click at [281, 186] on input "checkbox" at bounding box center [280, 189] width 7 height 7
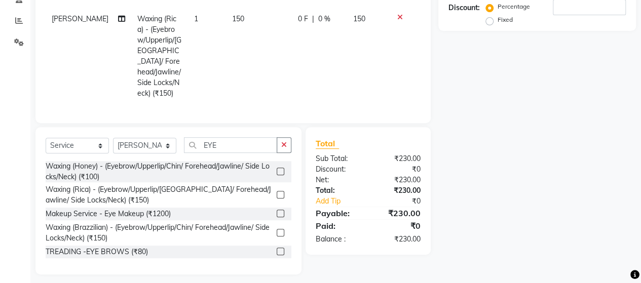
scroll to position [207, 0]
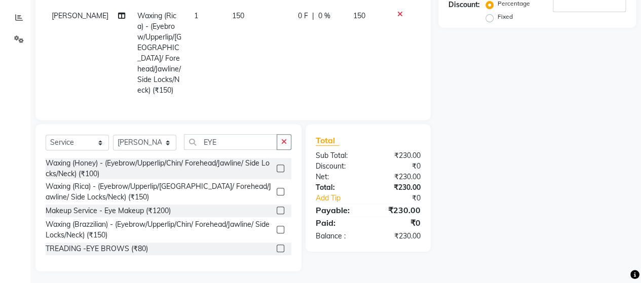
click at [281, 189] on label at bounding box center [281, 192] width 8 height 8
click at [281, 189] on input "checkbox" at bounding box center [280, 192] width 7 height 7
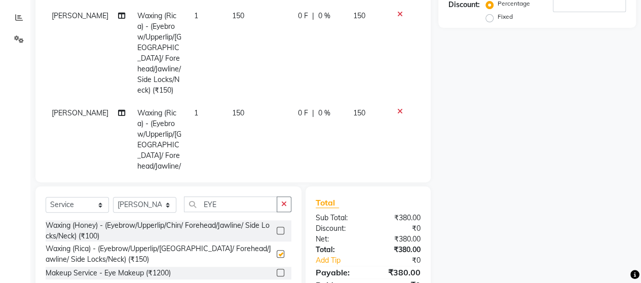
checkbox input "false"
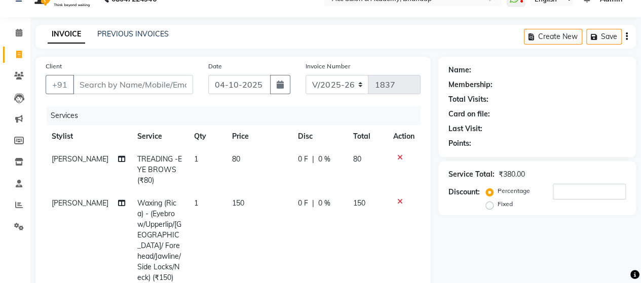
scroll to position [19, 0]
click at [123, 85] on input "Client" at bounding box center [133, 85] width 120 height 19
type input "S"
type input "0"
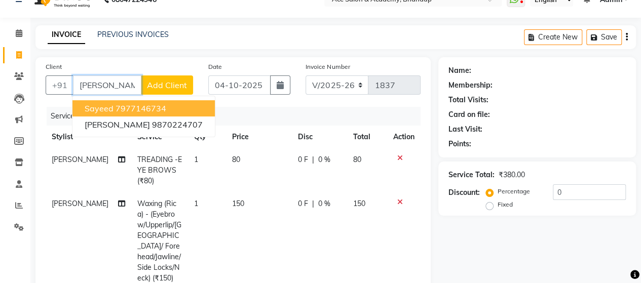
click at [132, 107] on ngb-highlight "7977146734" at bounding box center [141, 108] width 51 height 10
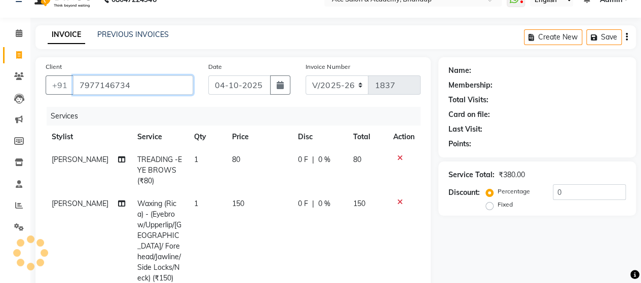
type input "7977146734"
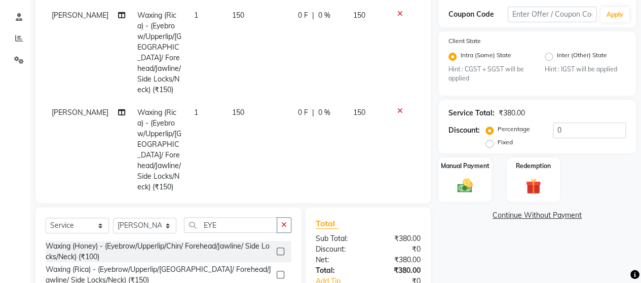
scroll to position [272, 0]
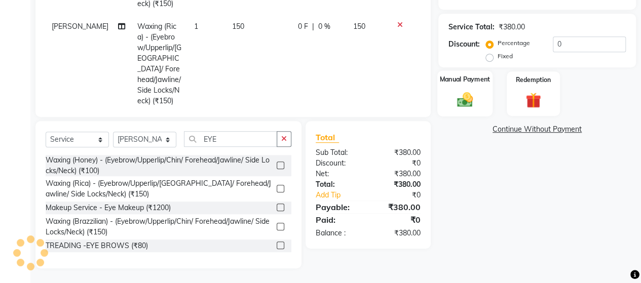
click at [460, 111] on div "Manual Payment" at bounding box center [464, 94] width 55 height 46
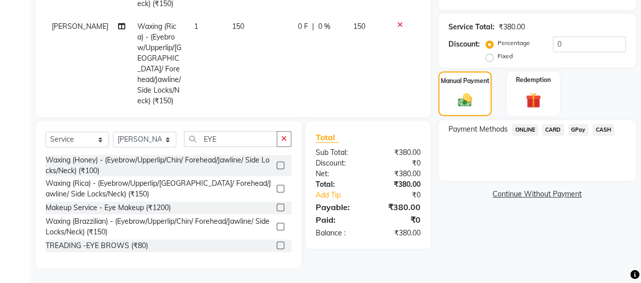
click at [585, 132] on span "GPay" at bounding box center [578, 130] width 21 height 12
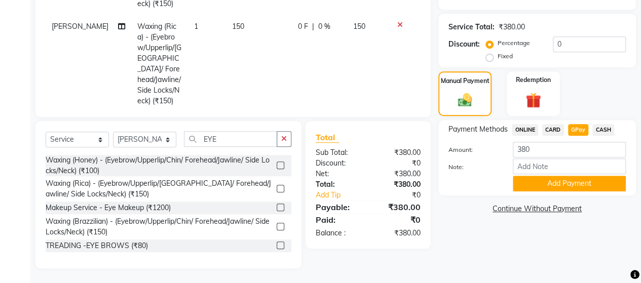
click at [559, 180] on button "Add Payment" at bounding box center [569, 184] width 113 height 16
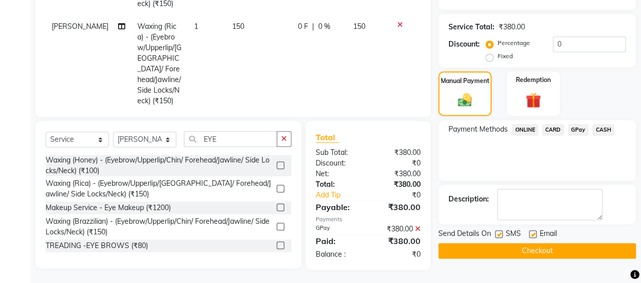
scroll to position [273, 0]
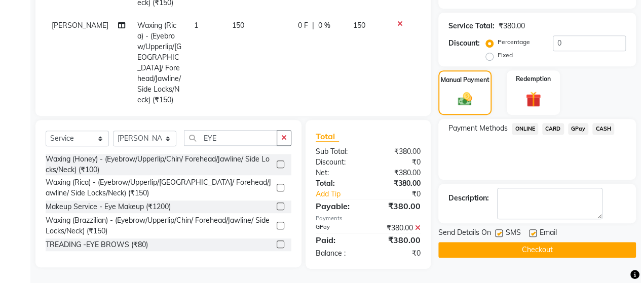
click at [523, 251] on button "Checkout" at bounding box center [537, 250] width 198 height 16
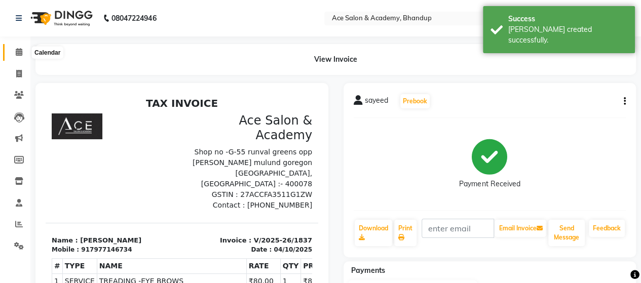
click at [23, 51] on span at bounding box center [19, 53] width 18 height 12
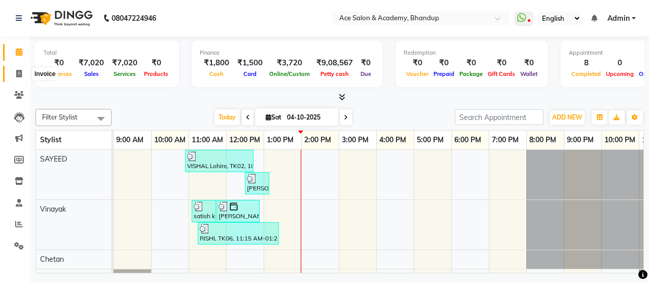
click at [18, 70] on icon at bounding box center [19, 74] width 6 height 8
select select "service"
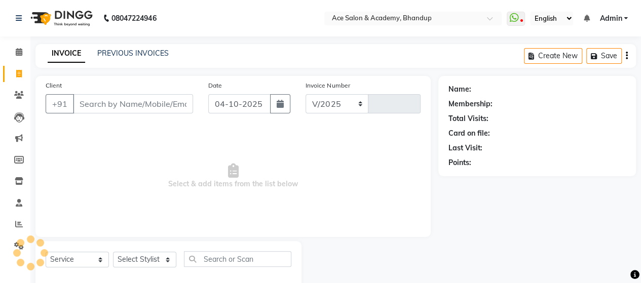
select select "5800"
type input "1838"
click at [105, 106] on input "Client" at bounding box center [133, 103] width 120 height 19
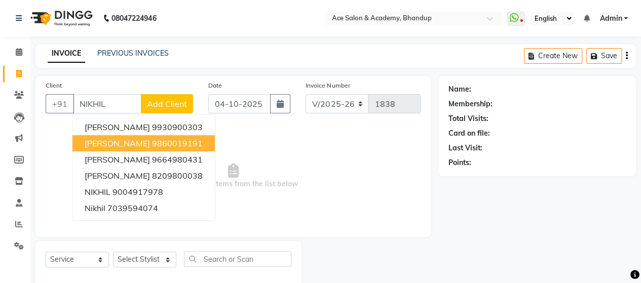
click at [126, 140] on span "[PERSON_NAME]" at bounding box center [117, 143] width 65 height 10
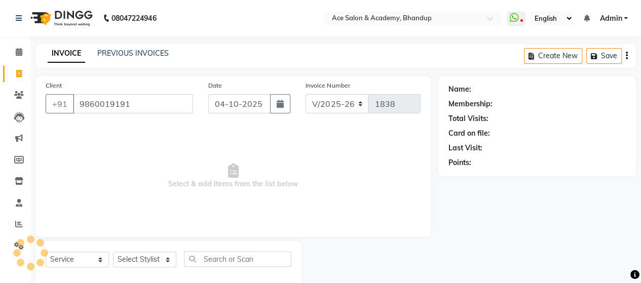
type input "9860019191"
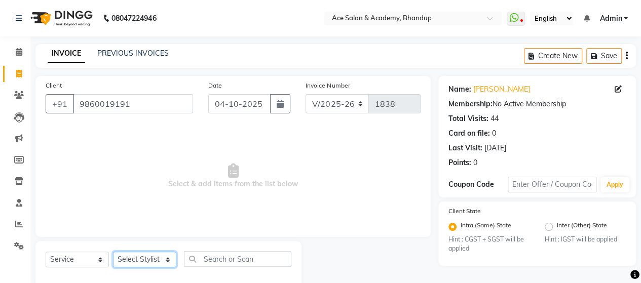
click at [127, 255] on select "Select Stylist ACE SALON Chetan KAJAL [PERSON_NAME] UNGUM [PERSON_NAME]" at bounding box center [144, 260] width 63 height 16
select select "40243"
click at [113, 252] on select "Select Stylist ACE SALON Chetan KAJAL [PERSON_NAME] UNGUM [PERSON_NAME]" at bounding box center [144, 260] width 63 height 16
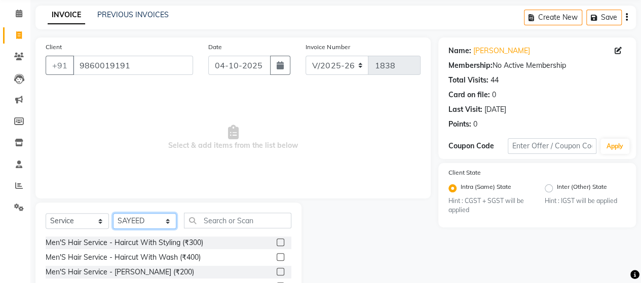
scroll to position [101, 0]
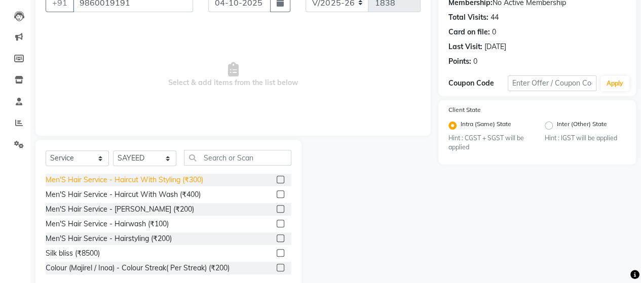
click at [197, 182] on div "Men'S Hair Service - Haircut With Styling (₹300)" at bounding box center [125, 180] width 158 height 11
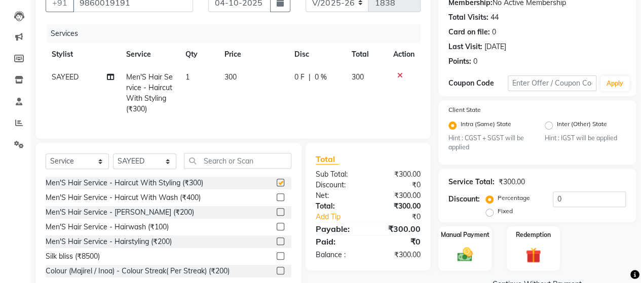
checkbox input "false"
click at [152, 218] on div "Men'S Hair Service - [PERSON_NAME] (₹200)" at bounding box center [120, 212] width 149 height 11
checkbox input "false"
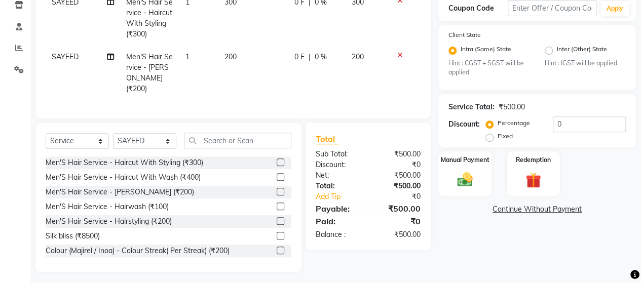
scroll to position [177, 0]
click at [485, 179] on div "Manual Payment" at bounding box center [464, 174] width 55 height 46
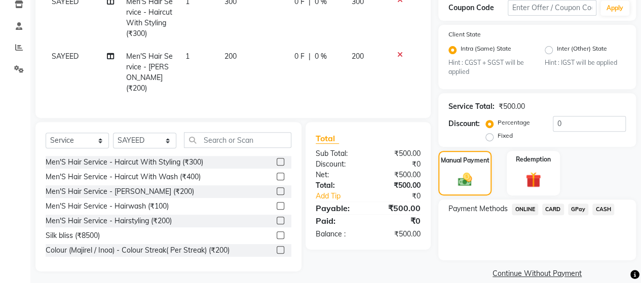
click at [574, 208] on span "GPay" at bounding box center [578, 210] width 21 height 12
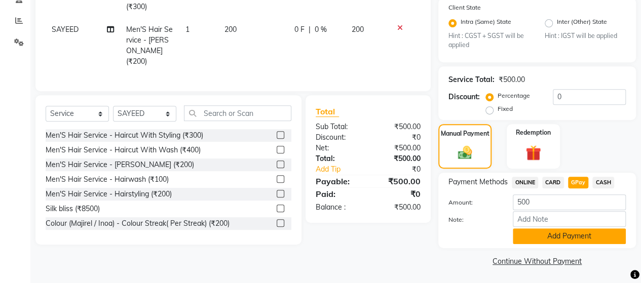
click at [571, 235] on button "Add Payment" at bounding box center [569, 237] width 113 height 16
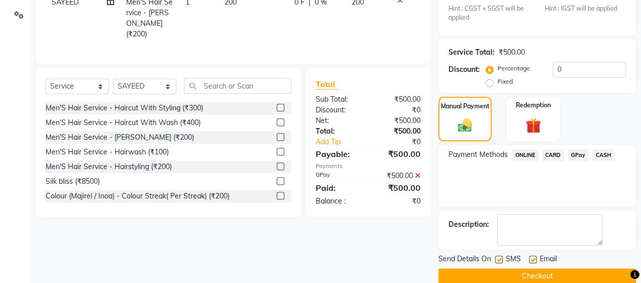
scroll to position [246, 0]
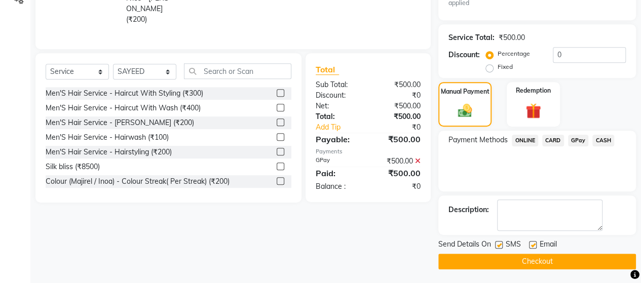
click at [570, 278] on main "INVOICE PREVIOUS INVOICES Create New Save Client [PHONE_NUMBER] Date [DATE] Inv…" at bounding box center [335, 41] width 611 height 487
click at [568, 267] on button "Checkout" at bounding box center [537, 262] width 198 height 16
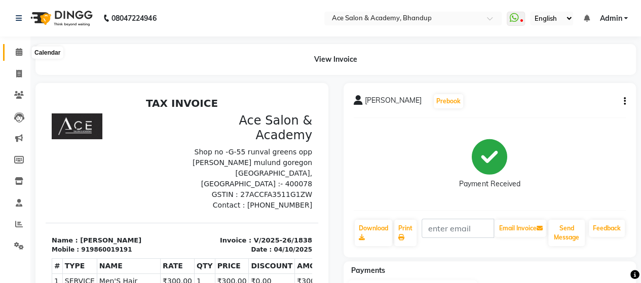
click at [20, 50] on icon at bounding box center [19, 52] width 7 height 8
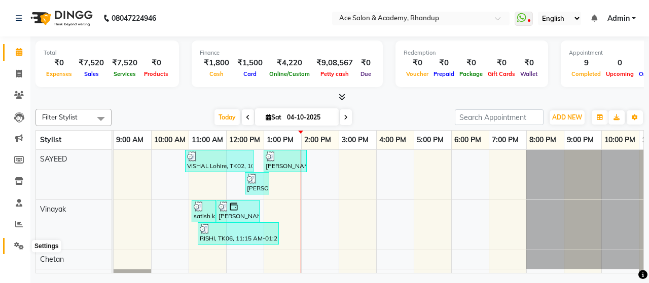
click at [13, 245] on span at bounding box center [19, 247] width 18 height 12
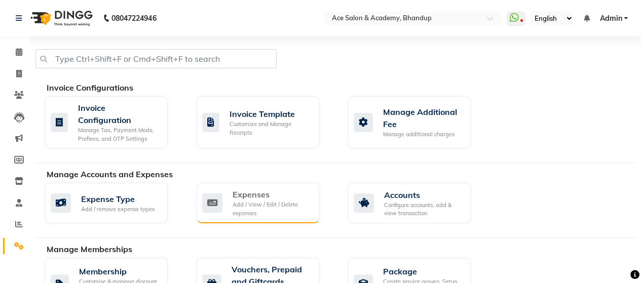
click at [229, 196] on div "Expenses Add / View / Edit / Delete expenses" at bounding box center [256, 203] width 109 height 29
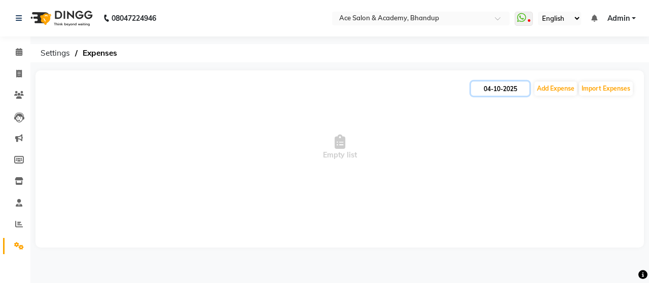
drag, startPoint x: 484, startPoint y: 86, endPoint x: 486, endPoint y: 93, distance: 7.4
click at [484, 86] on input "04-10-2025" at bounding box center [500, 89] width 58 height 14
select select "10"
select select "2025"
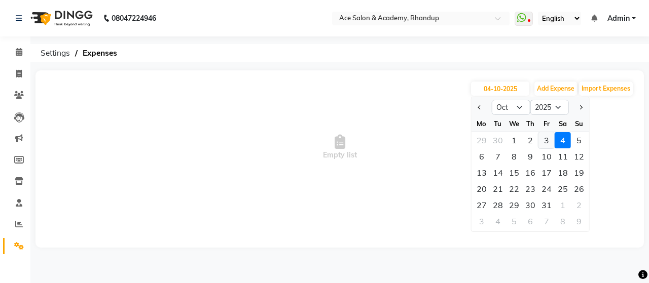
click at [548, 138] on div "3" at bounding box center [546, 140] width 16 height 16
type input "03-10-2025"
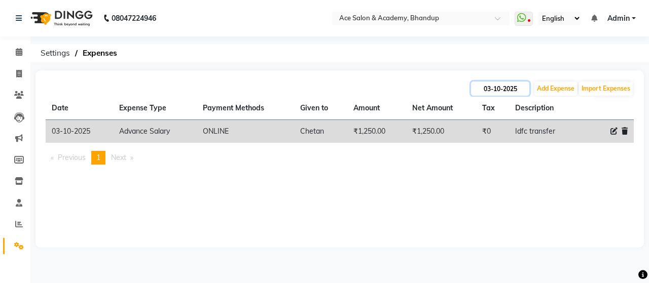
click at [522, 92] on input "03-10-2025" at bounding box center [500, 89] width 58 height 14
select select "10"
select select "2025"
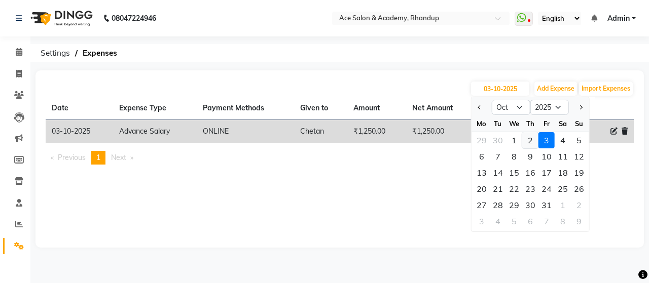
click at [526, 138] on div "2" at bounding box center [530, 140] width 16 height 16
type input "02-10-2025"
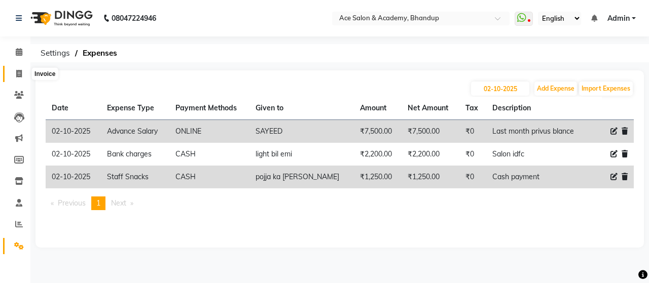
click at [17, 76] on icon at bounding box center [19, 74] width 6 height 8
select select "5800"
select select "service"
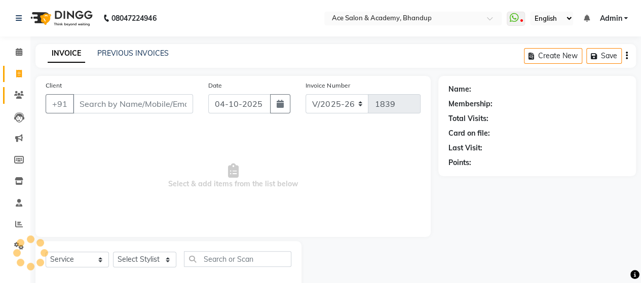
scroll to position [21, 0]
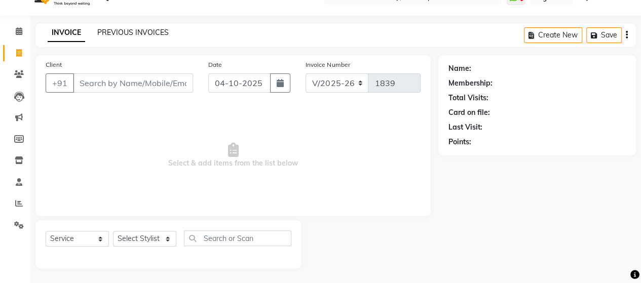
click at [133, 32] on link "PREVIOUS INVOICES" at bounding box center [132, 32] width 71 height 9
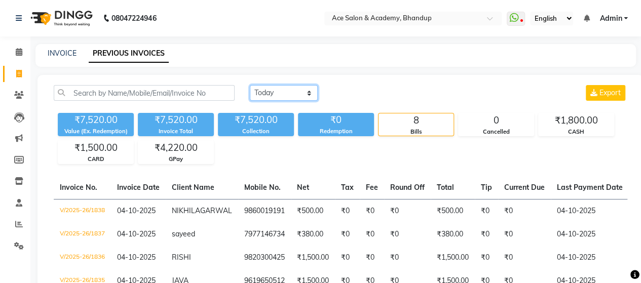
click at [265, 92] on select "[DATE] [DATE] Custom Range" at bounding box center [284, 93] width 68 height 16
select select "range"
click at [250, 85] on select "[DATE] [DATE] Custom Range" at bounding box center [284, 93] width 68 height 16
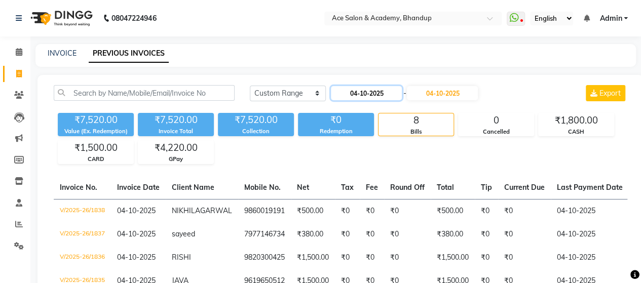
click at [360, 93] on input "04-10-2025" at bounding box center [366, 93] width 71 height 14
select select "10"
select select "2025"
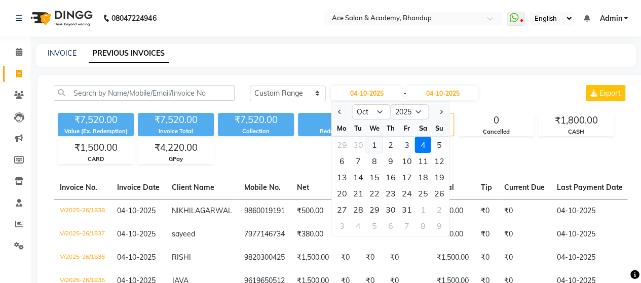
click at [373, 143] on div "1" at bounding box center [374, 145] width 16 height 16
type input "01-10-2025"
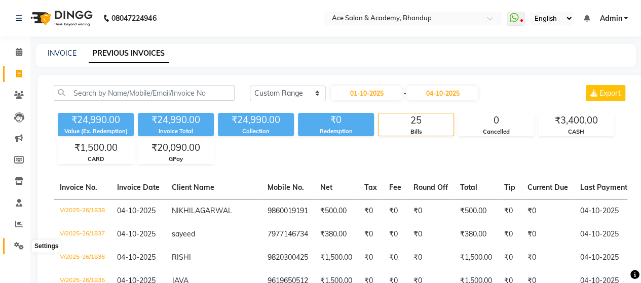
click at [20, 247] on icon at bounding box center [19, 246] width 10 height 8
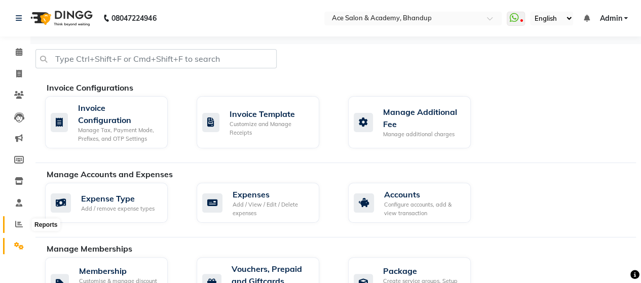
click at [18, 221] on icon at bounding box center [19, 224] width 8 height 8
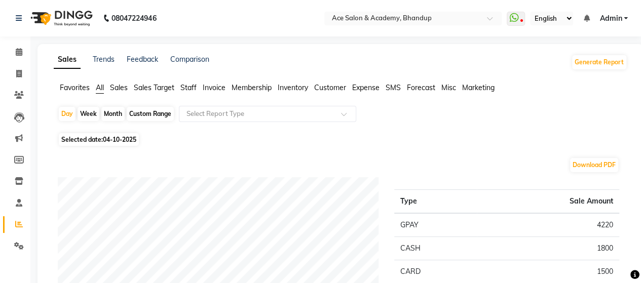
click at [370, 88] on span "Expense" at bounding box center [365, 87] width 27 height 9
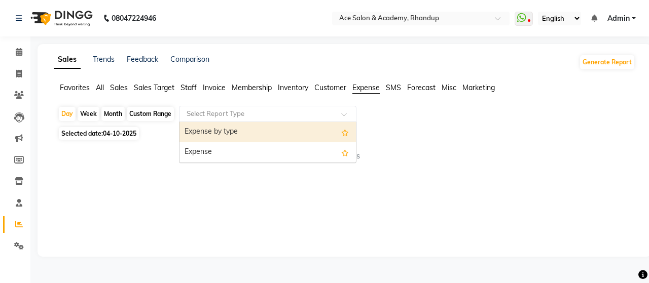
click at [328, 116] on input "text" at bounding box center [257, 114] width 146 height 10
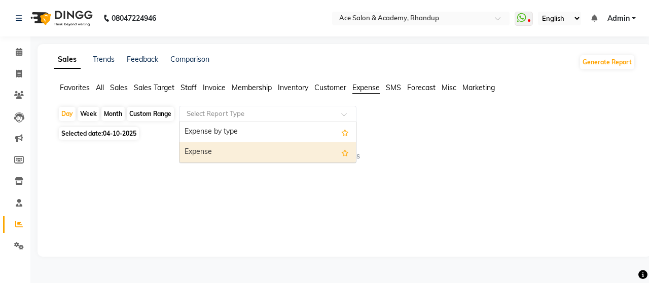
click at [307, 150] on div "Expense" at bounding box center [267, 152] width 176 height 20
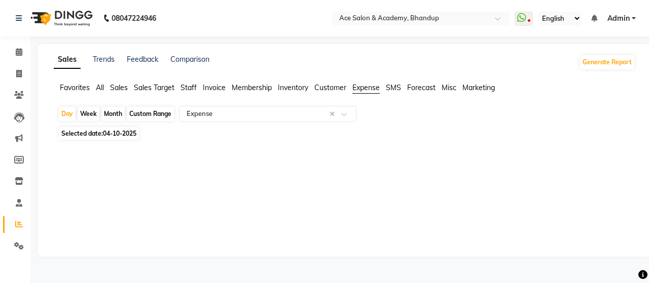
click at [119, 111] on div "Month" at bounding box center [112, 114] width 23 height 14
select select "10"
select select "2025"
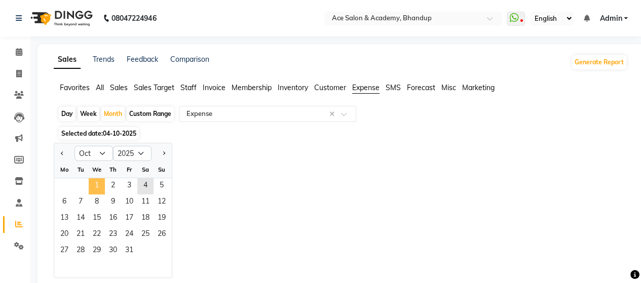
click at [97, 189] on span "1" at bounding box center [97, 186] width 16 height 16
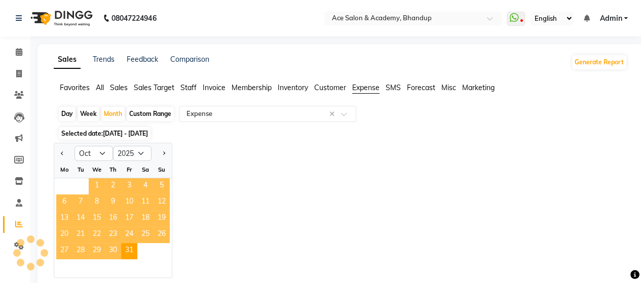
select select "full_report"
select select "csv"
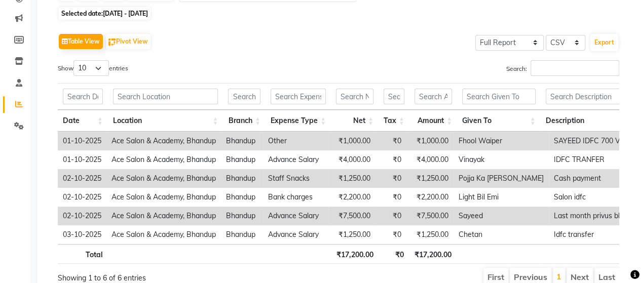
scroll to position [70, 0]
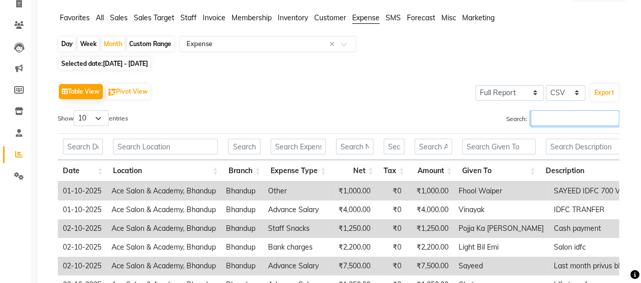
click at [559, 117] on input "Search:" at bounding box center [575, 118] width 89 height 16
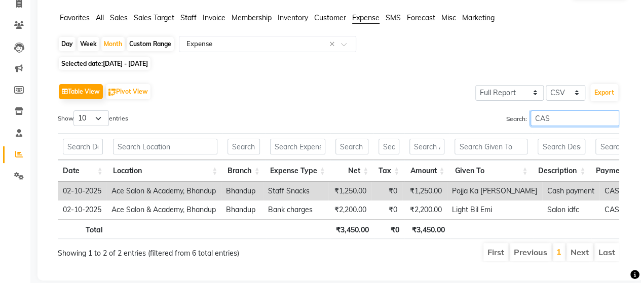
type input "CAS"
click at [97, 112] on select "10 25 50 100" at bounding box center [90, 118] width 35 height 16
select select "100"
click at [75, 110] on select "10 25 50 100" at bounding box center [90, 118] width 35 height 16
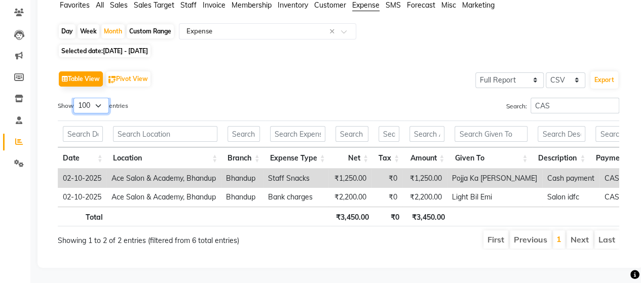
scroll to position [96, 0]
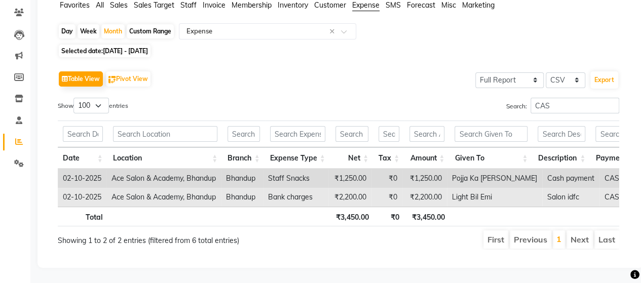
click at [494, 188] on td "Light Bil Emi" at bounding box center [494, 197] width 95 height 19
click at [384, 188] on td "₹0" at bounding box center [387, 197] width 31 height 19
drag, startPoint x: 77, startPoint y: 180, endPoint x: 84, endPoint y: 182, distance: 7.3
click at [78, 188] on td "02-10-2025" at bounding box center [82, 197] width 49 height 19
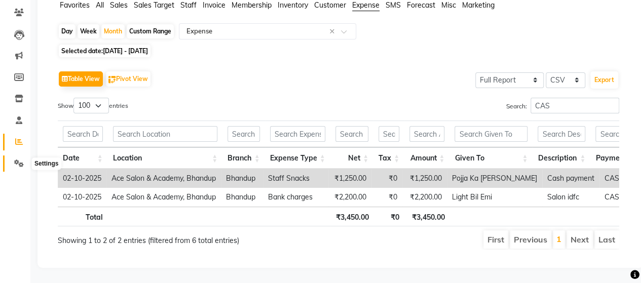
click at [20, 160] on icon at bounding box center [19, 164] width 10 height 8
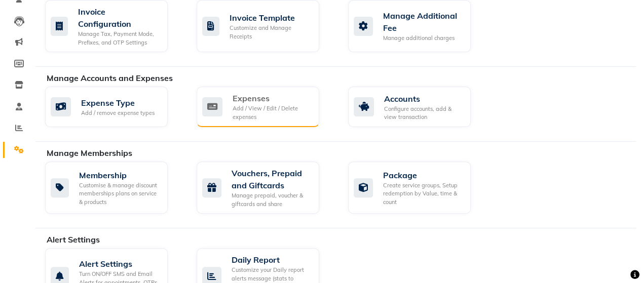
click at [219, 108] on icon at bounding box center [212, 106] width 20 height 19
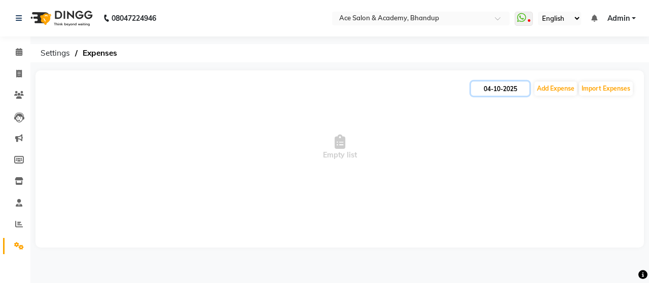
click at [490, 89] on input "04-10-2025" at bounding box center [500, 89] width 58 height 14
select select "10"
select select "2025"
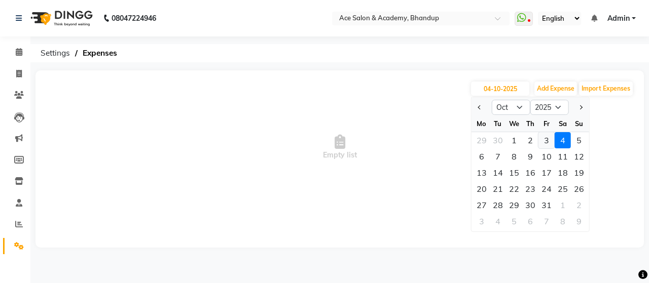
click at [542, 142] on div "3" at bounding box center [546, 140] width 16 height 16
type input "03-10-2025"
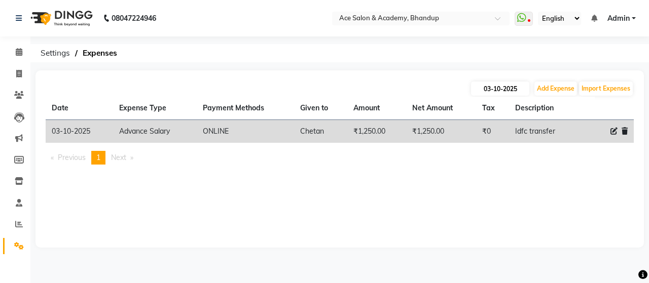
drag, startPoint x: 497, startPoint y: 76, endPoint x: 496, endPoint y: 86, distance: 9.6
click at [496, 85] on div "[DATE] Add Expense Import Expenses Date Expense Type Payment Methods Given to A…" at bounding box center [339, 158] width 608 height 177
click at [496, 90] on input "03-10-2025" at bounding box center [500, 89] width 58 height 14
select select "10"
select select "2025"
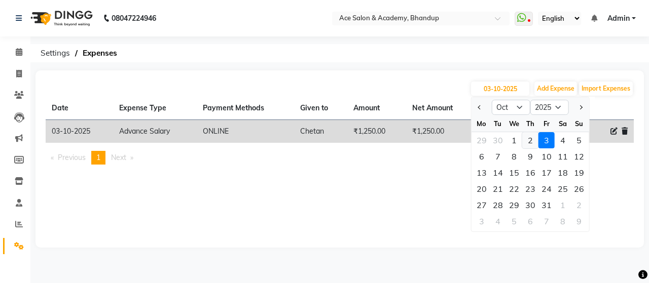
click at [529, 140] on div "2" at bounding box center [530, 140] width 16 height 16
type input "02-10-2025"
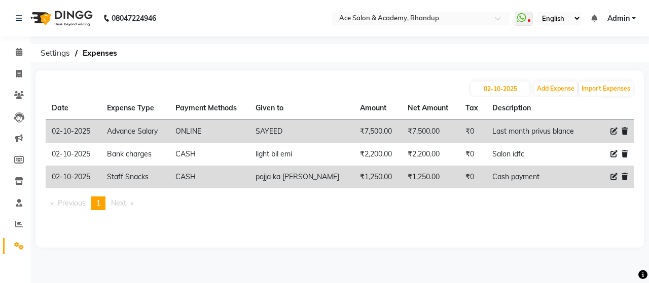
click at [612, 129] on icon at bounding box center [613, 131] width 7 height 7
select select "15353"
select select "3"
select select "4753"
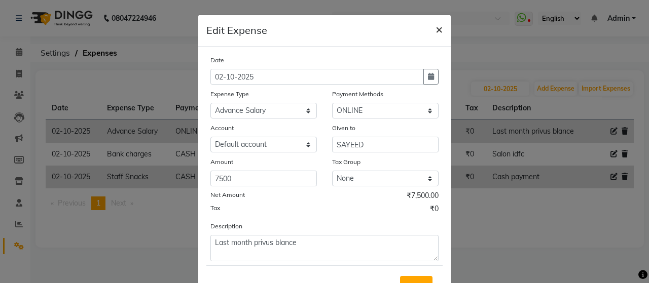
click at [435, 28] on span "×" at bounding box center [438, 28] width 7 height 15
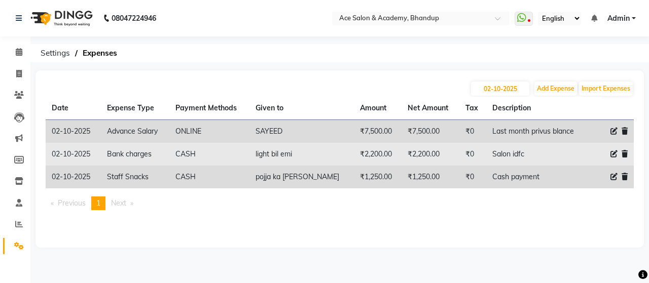
click at [616, 154] on icon at bounding box center [613, 154] width 7 height 7
select select "15356"
select select "1"
select select "4752"
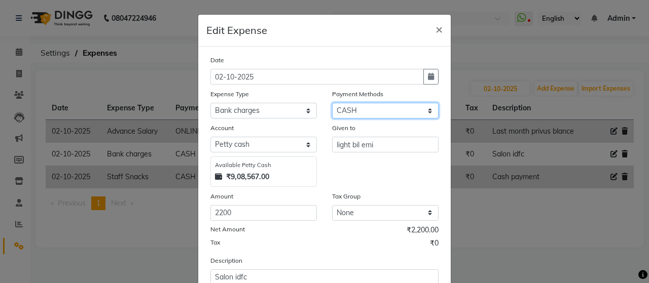
click at [375, 113] on select "Select ONLINE Prepaid CARD GPay CASH" at bounding box center [385, 111] width 106 height 16
select select "3"
click at [332, 103] on select "Select ONLINE Prepaid CARD GPay CASH" at bounding box center [385, 111] width 106 height 16
select select "4753"
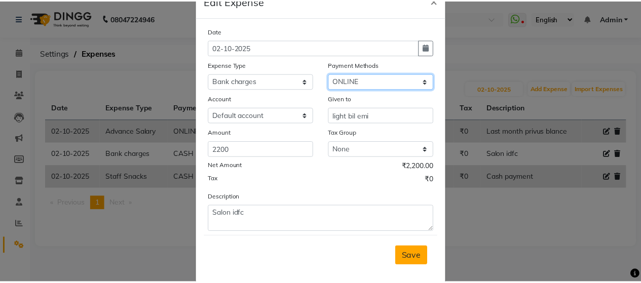
scroll to position [44, 0]
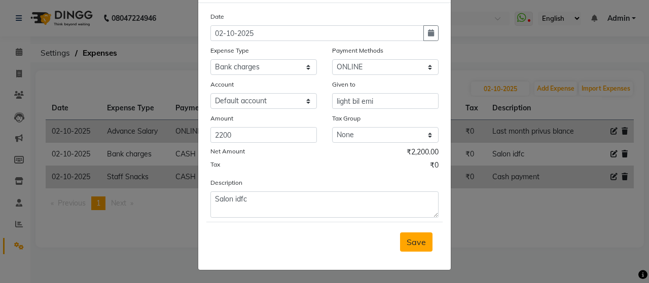
click at [410, 237] on span "Save" at bounding box center [415, 242] width 19 height 10
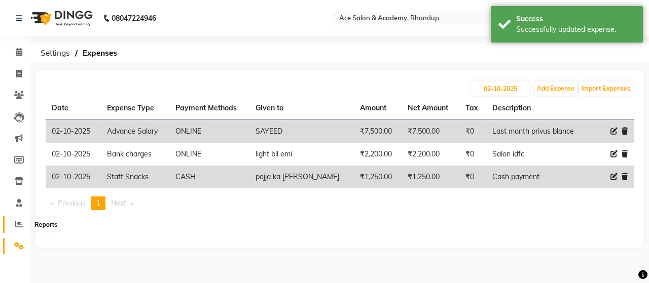
click at [18, 227] on icon at bounding box center [19, 224] width 8 height 8
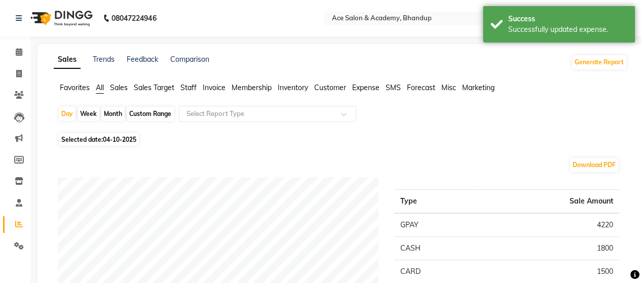
drag, startPoint x: 105, startPoint y: 111, endPoint x: 104, endPoint y: 118, distance: 6.7
click at [105, 111] on div "Month" at bounding box center [112, 114] width 23 height 14
select select "10"
select select "2025"
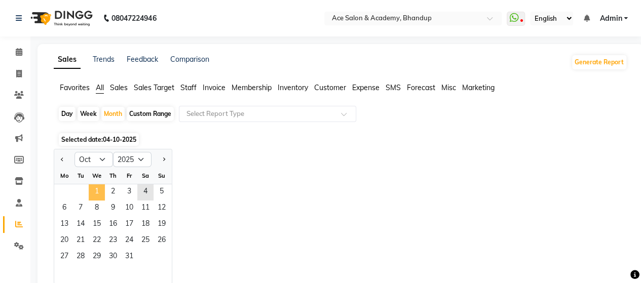
click at [94, 194] on span "1" at bounding box center [97, 192] width 16 height 16
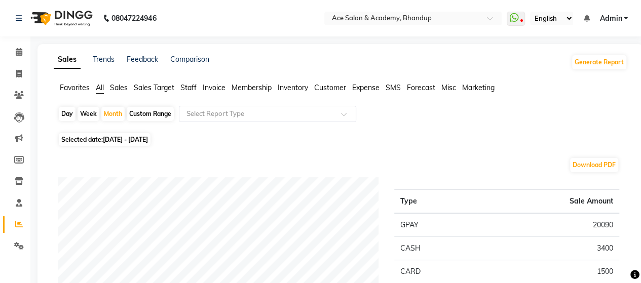
click at [359, 83] on li "Expense" at bounding box center [365, 88] width 27 height 11
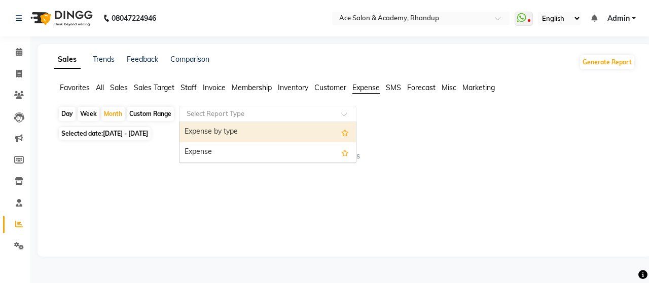
click at [246, 120] on div "Select Report Type" at bounding box center [267, 114] width 177 height 16
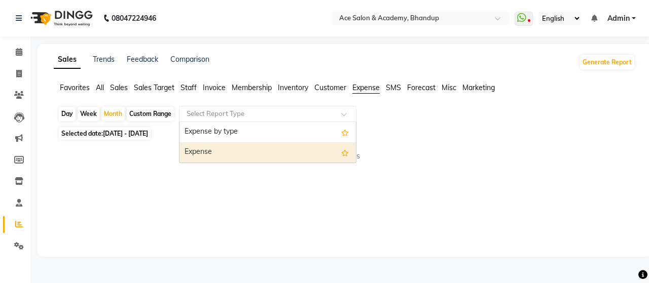
click at [244, 150] on div "Expense" at bounding box center [267, 152] width 176 height 20
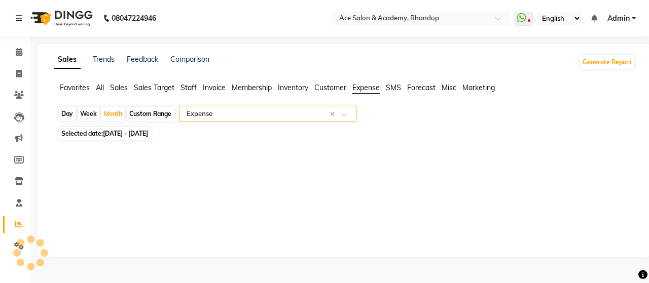
select select "full_report"
select select "csv"
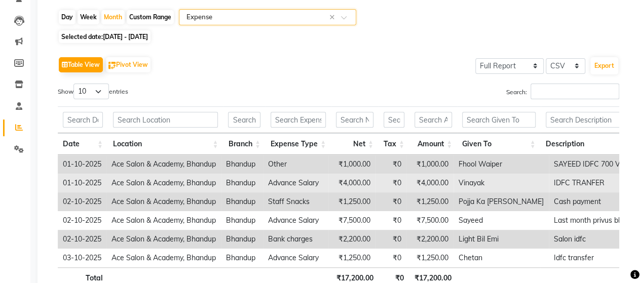
scroll to position [101, 0]
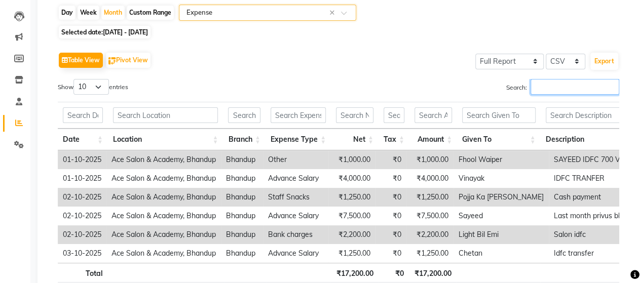
click at [563, 92] on input "Search:" at bounding box center [575, 87] width 89 height 16
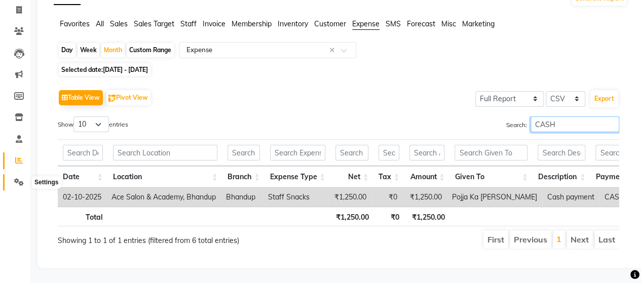
type input "CASH"
click at [15, 178] on icon at bounding box center [19, 182] width 10 height 8
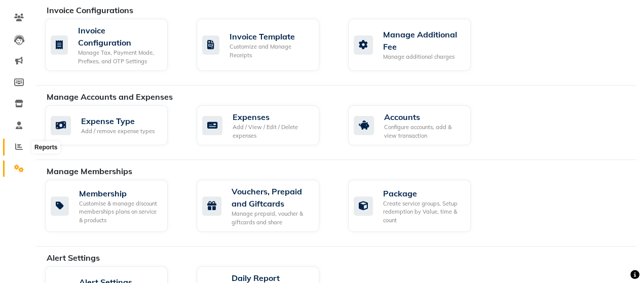
click at [20, 144] on icon at bounding box center [19, 147] width 8 height 8
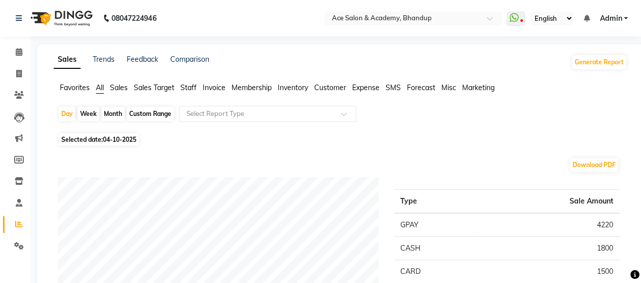
click at [118, 114] on div "Month" at bounding box center [112, 114] width 23 height 14
select select "10"
select select "2025"
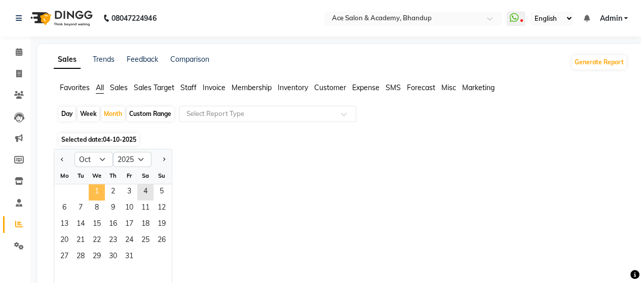
click at [96, 192] on span "1" at bounding box center [97, 192] width 16 height 16
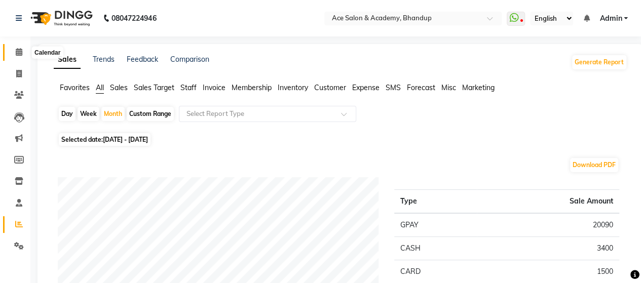
click at [20, 49] on icon at bounding box center [19, 52] width 7 height 8
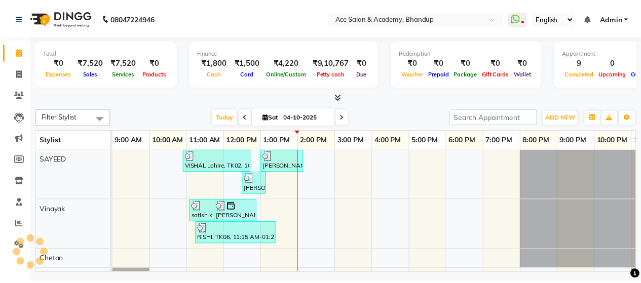
scroll to position [0, 32]
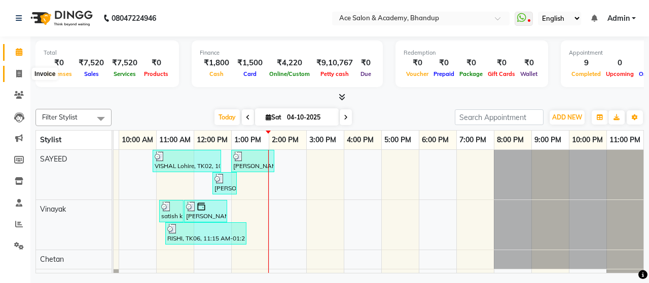
click at [25, 75] on span at bounding box center [19, 74] width 18 height 12
select select "service"
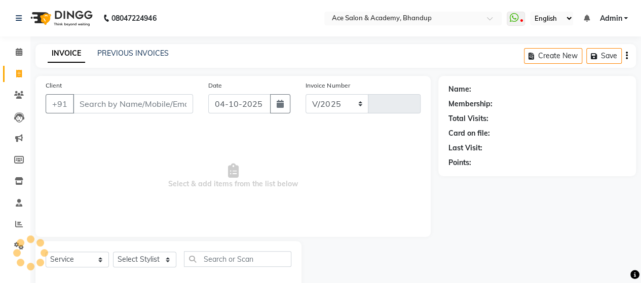
select select "5800"
type input "1839"
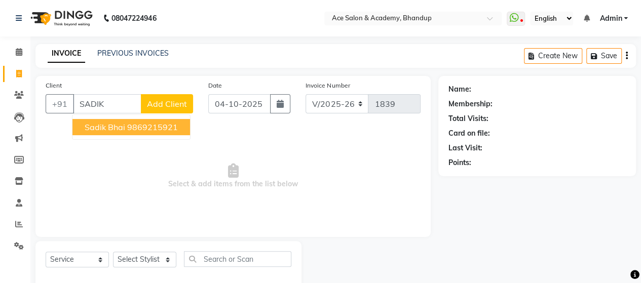
click at [116, 122] on span "sadik bhai" at bounding box center [105, 127] width 41 height 10
type input "9869215921"
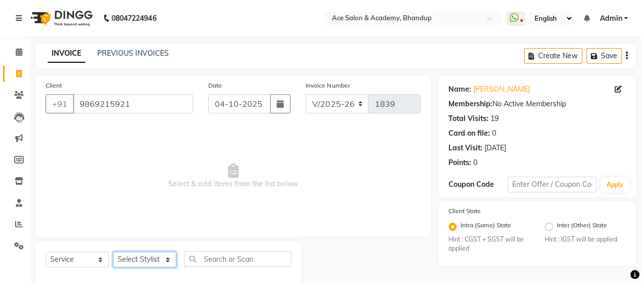
click at [133, 262] on select "Select Stylist ACE SALON Chetan KAJAL [PERSON_NAME] UNGUM [PERSON_NAME]" at bounding box center [144, 260] width 63 height 16
select select "40243"
click at [113, 252] on select "Select Stylist ACE SALON Chetan KAJAL [PERSON_NAME] UNGUM [PERSON_NAME]" at bounding box center [144, 260] width 63 height 16
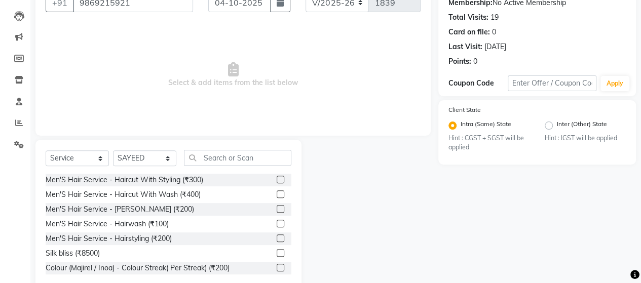
click at [277, 181] on label at bounding box center [281, 180] width 8 height 8
click at [277, 181] on input "checkbox" at bounding box center [280, 180] width 7 height 7
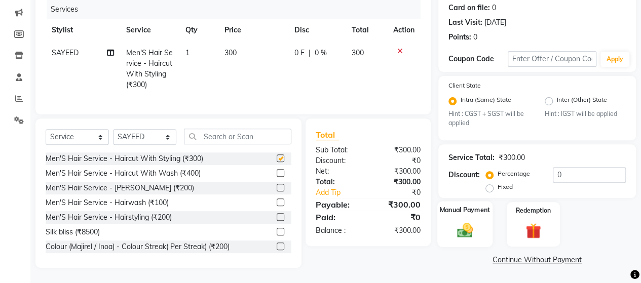
checkbox input "false"
click at [452, 211] on div "Manual Payment" at bounding box center [464, 225] width 55 height 46
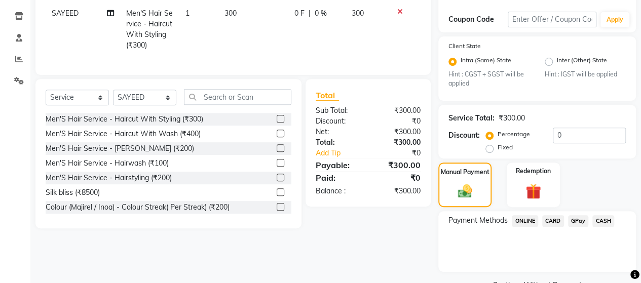
scroll to position [190, 0]
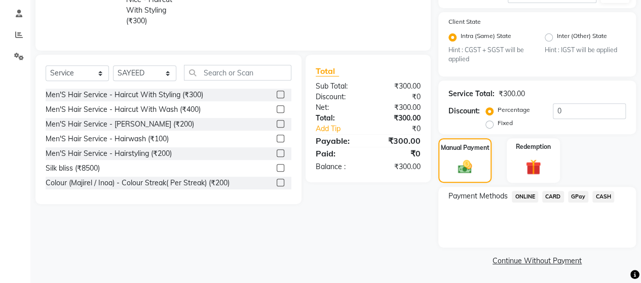
click at [583, 196] on span "GPay" at bounding box center [578, 197] width 21 height 12
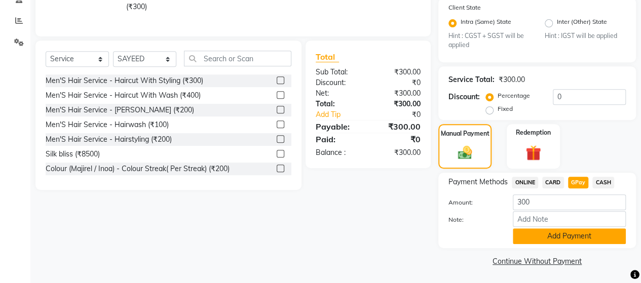
click at [567, 239] on button "Add Payment" at bounding box center [569, 237] width 113 height 16
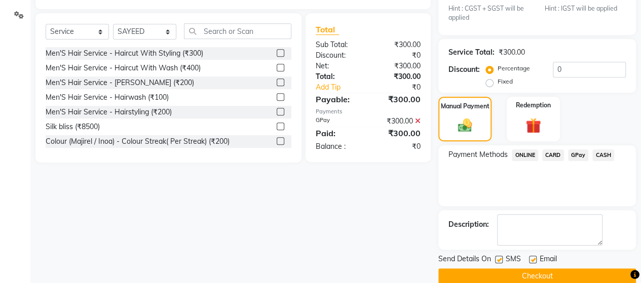
scroll to position [246, 0]
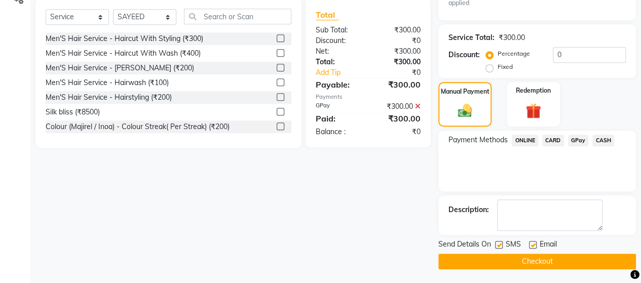
click at [502, 259] on button "Checkout" at bounding box center [537, 262] width 198 height 16
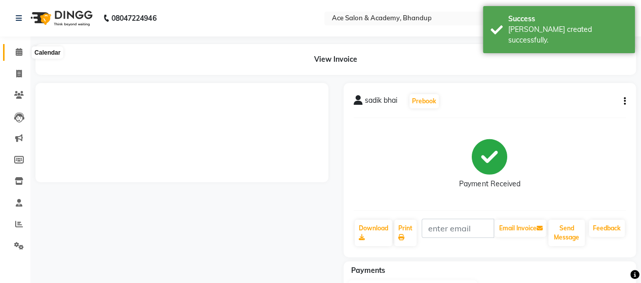
click at [17, 50] on icon at bounding box center [19, 52] width 7 height 8
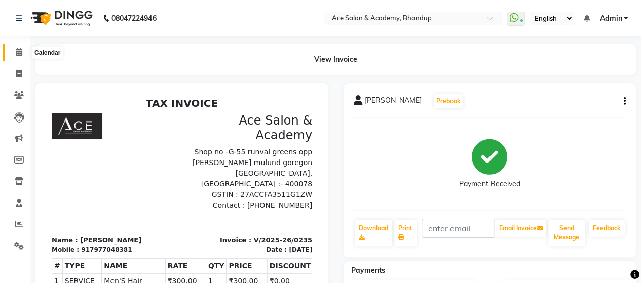
drag, startPoint x: 19, startPoint y: 55, endPoint x: 17, endPoint y: 75, distance: 19.3
click at [19, 54] on icon at bounding box center [19, 52] width 7 height 8
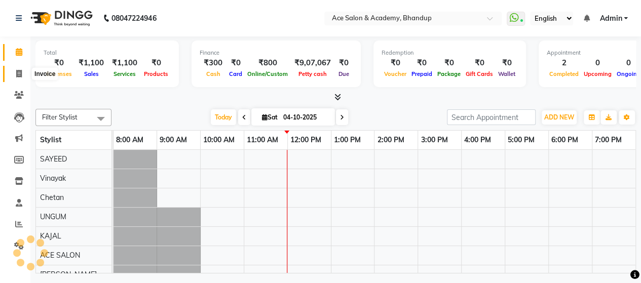
click at [17, 75] on icon at bounding box center [19, 74] width 6 height 8
select select "service"
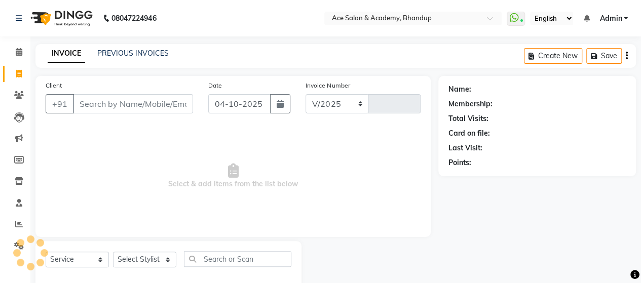
select select "5800"
type input "1833"
click at [156, 99] on input "Client" at bounding box center [133, 103] width 120 height 19
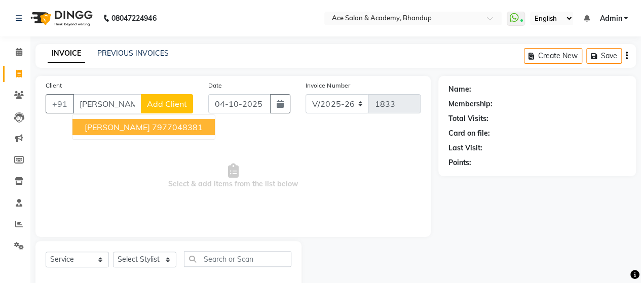
click at [152, 126] on ngb-highlight "7977048381" at bounding box center [177, 127] width 51 height 10
type input "7977048381"
select select "1: Object"
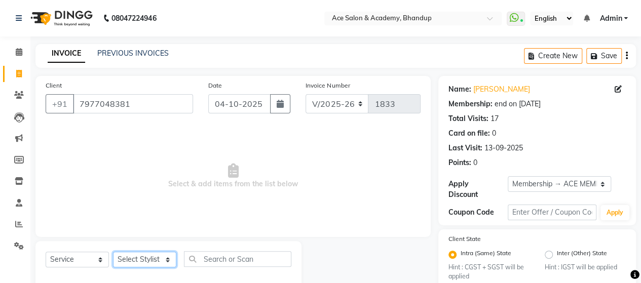
click at [149, 263] on select "Select Stylist ACE SALON Chetan KAJAL [PERSON_NAME] UNGUM [PERSON_NAME]" at bounding box center [144, 260] width 63 height 16
select select "40244"
click at [113, 252] on select "Select Stylist ACE SALON Chetan KAJAL [PERSON_NAME] UNGUM [PERSON_NAME]" at bounding box center [144, 260] width 63 height 16
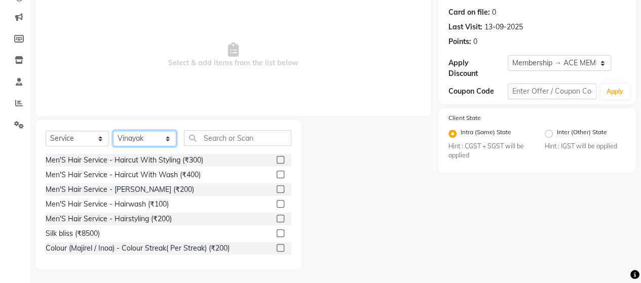
scroll to position [122, 0]
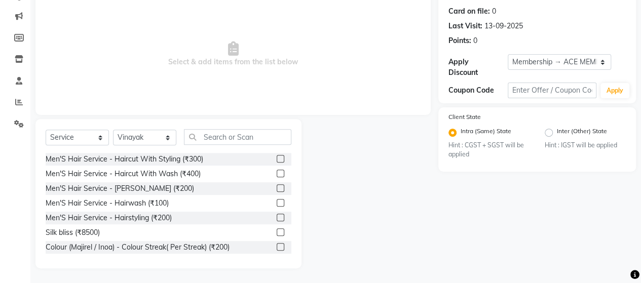
click at [277, 156] on label at bounding box center [281, 159] width 8 height 8
click at [277, 156] on input "checkbox" at bounding box center [280, 159] width 7 height 7
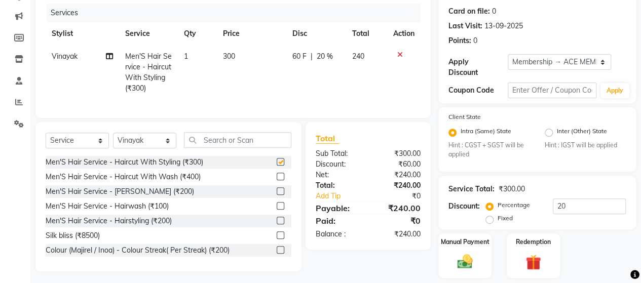
checkbox input "false"
click at [277, 195] on label at bounding box center [281, 192] width 8 height 8
click at [277, 195] on input "checkbox" at bounding box center [280, 192] width 7 height 7
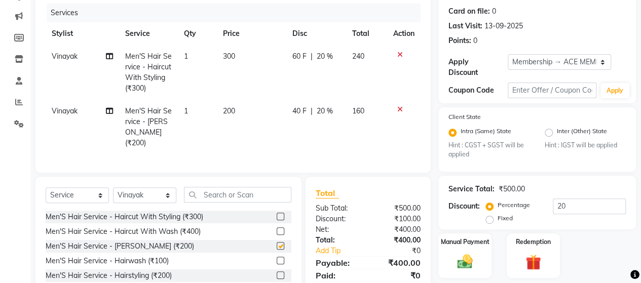
checkbox input "false"
click at [164, 191] on select "Select Stylist ACE SALON Chetan KAJAL [PERSON_NAME] UNGUM [PERSON_NAME]" at bounding box center [144, 196] width 63 height 16
select select "53994"
click at [113, 188] on select "Select Stylist ACE SALON Chetan KAJAL [PERSON_NAME] UNGUM [PERSON_NAME]" at bounding box center [144, 196] width 63 height 16
click at [256, 193] on input "text" at bounding box center [237, 195] width 107 height 16
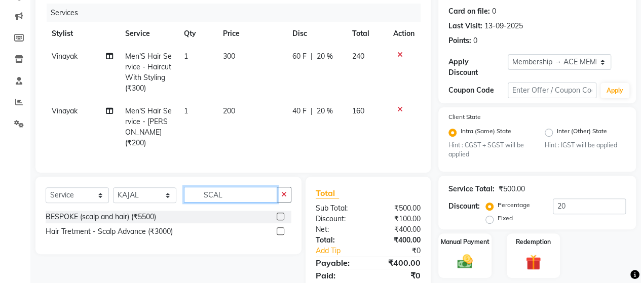
type input "SCAL"
click at [281, 228] on label at bounding box center [281, 232] width 8 height 8
click at [281, 229] on input "checkbox" at bounding box center [280, 232] width 7 height 7
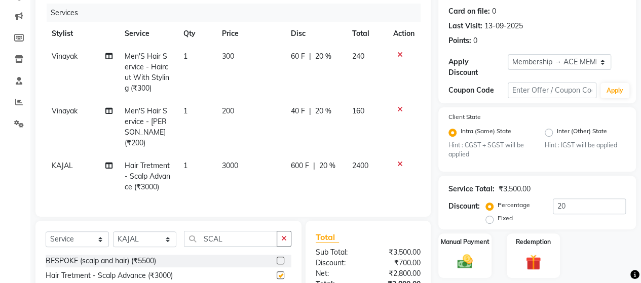
checkbox input "false"
click at [237, 161] on span "3000" at bounding box center [230, 165] width 16 height 9
select select "53994"
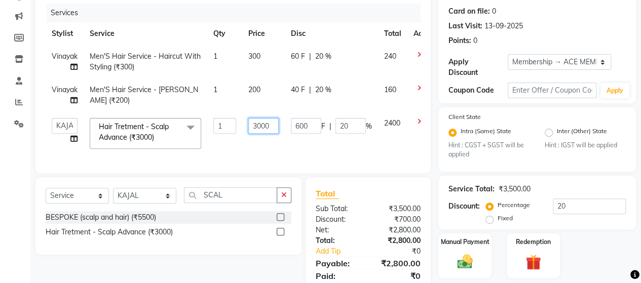
click at [276, 128] on input "3000" at bounding box center [263, 126] width 30 height 16
type input "3"
type input "1800"
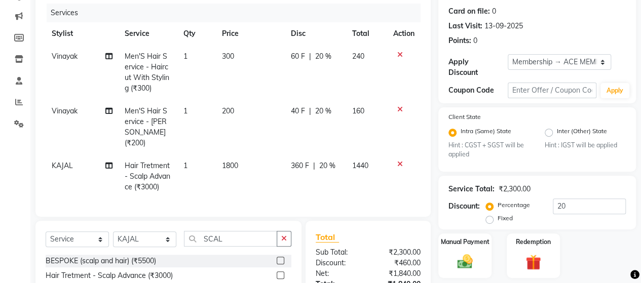
click at [264, 155] on td "1800" at bounding box center [250, 177] width 69 height 44
select select "53994"
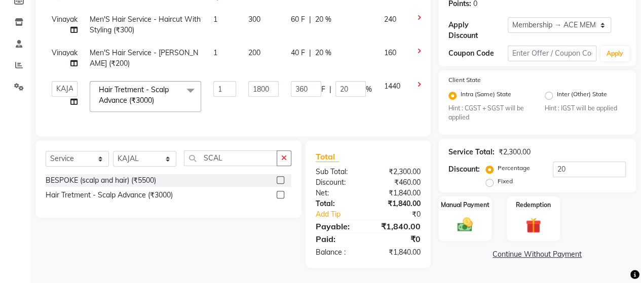
scroll to position [0, 0]
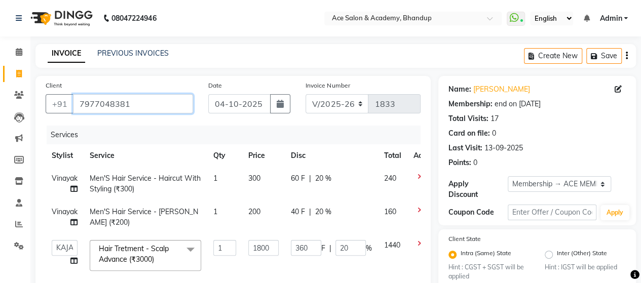
click at [174, 100] on input "7977048381" at bounding box center [133, 103] width 120 height 19
type input "797704838"
type input "0"
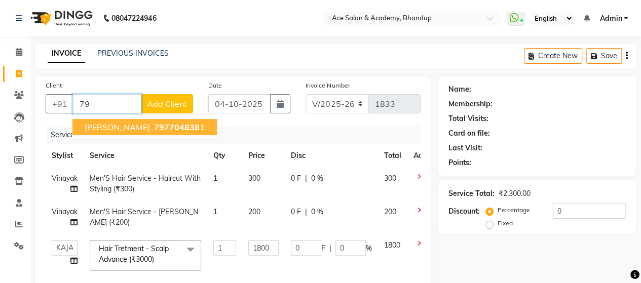
type input "7"
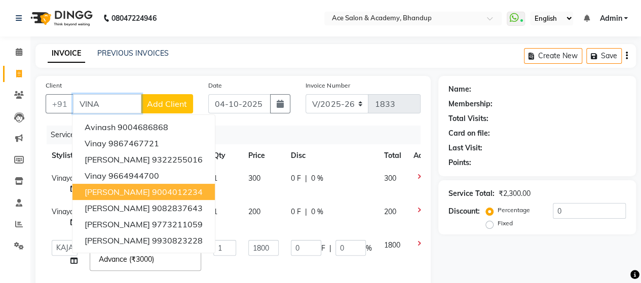
click at [137, 191] on span "[PERSON_NAME]" at bounding box center [117, 192] width 65 height 10
type input "9004012234"
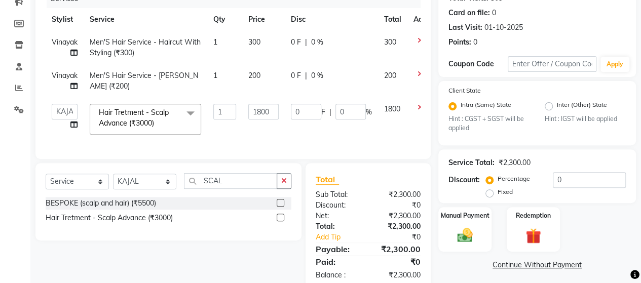
scroll to position [152, 0]
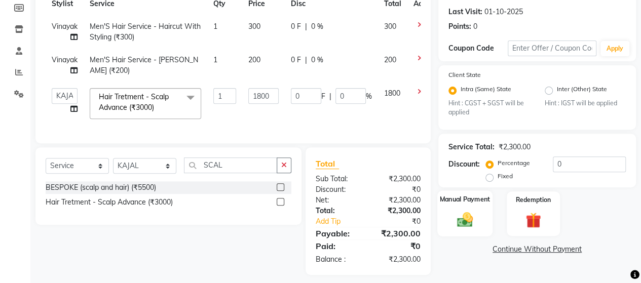
click at [478, 215] on div "Manual Payment" at bounding box center [464, 214] width 55 height 46
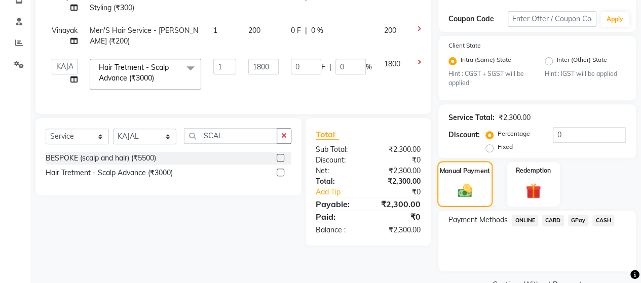
scroll to position [203, 0]
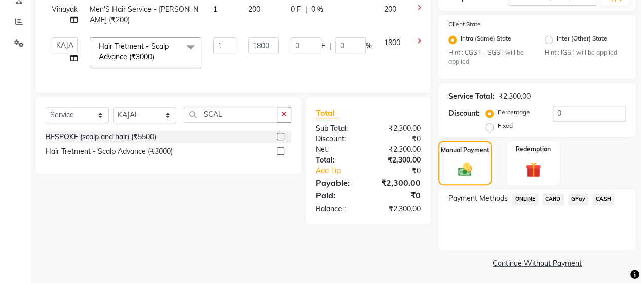
click at [584, 202] on span "GPay" at bounding box center [578, 200] width 21 height 12
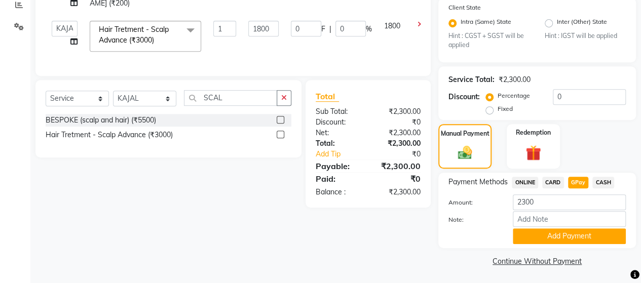
drag, startPoint x: 582, startPoint y: 234, endPoint x: 578, endPoint y: 230, distance: 5.4
click at [579, 232] on button "Add Payment" at bounding box center [569, 237] width 113 height 16
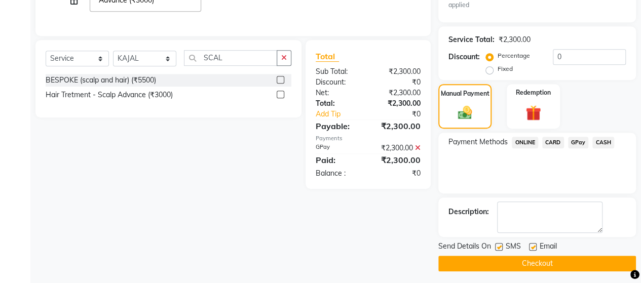
scroll to position [262, 0]
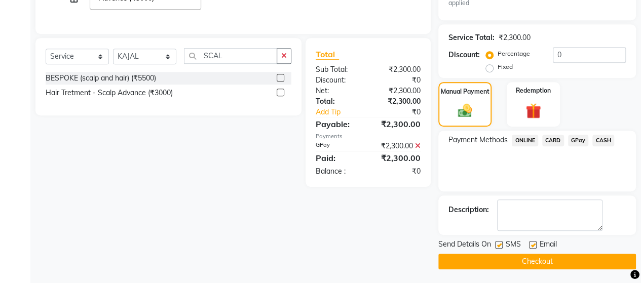
click at [557, 260] on button "Checkout" at bounding box center [537, 262] width 198 height 16
